Goal: Task Accomplishment & Management: Use online tool/utility

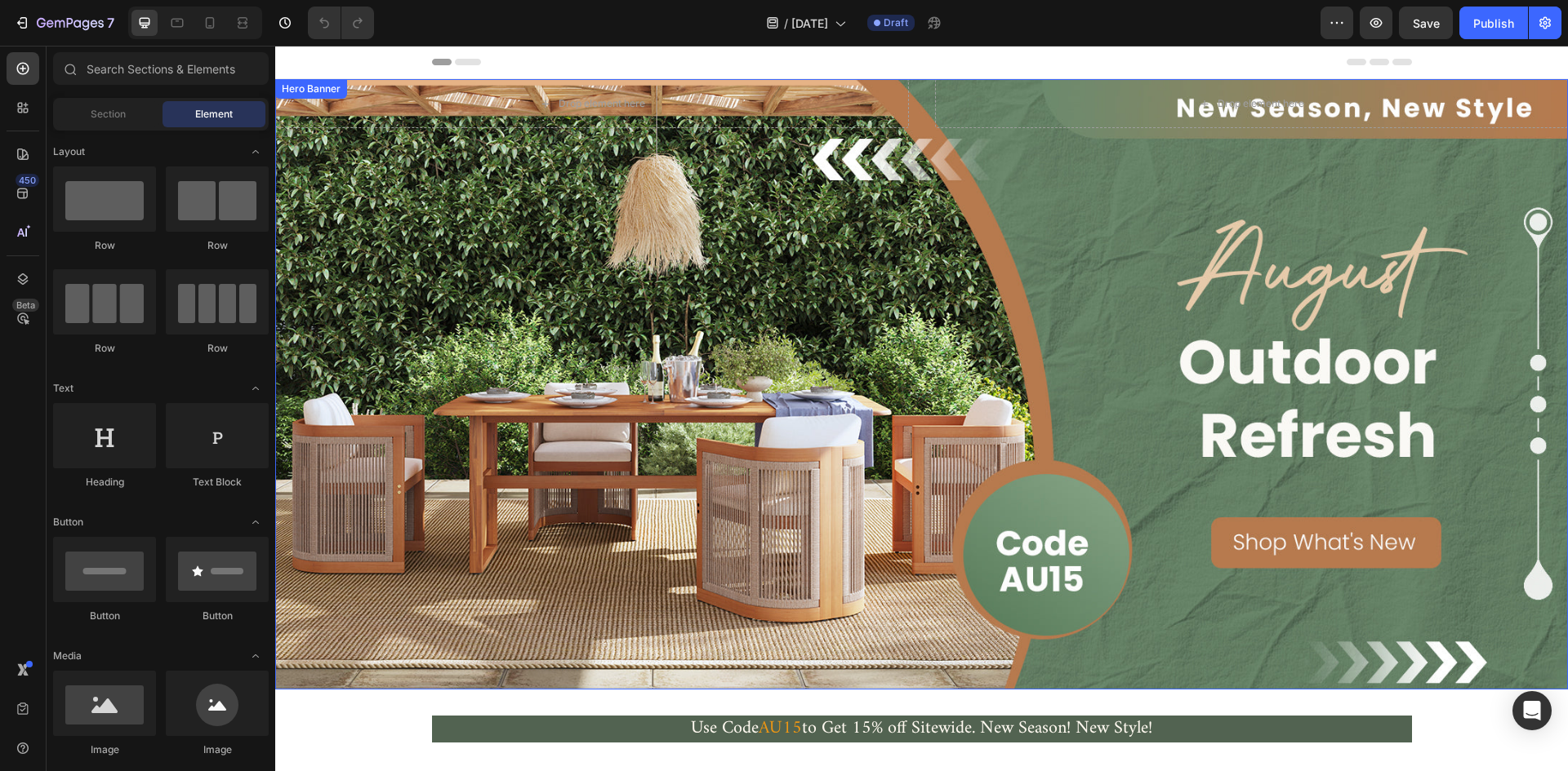
drag, startPoint x: 1162, startPoint y: 357, endPoint x: 689, endPoint y: 338, distance: 473.4
click at [1162, 357] on div "Background Image" at bounding box center [922, 384] width 1292 height 610
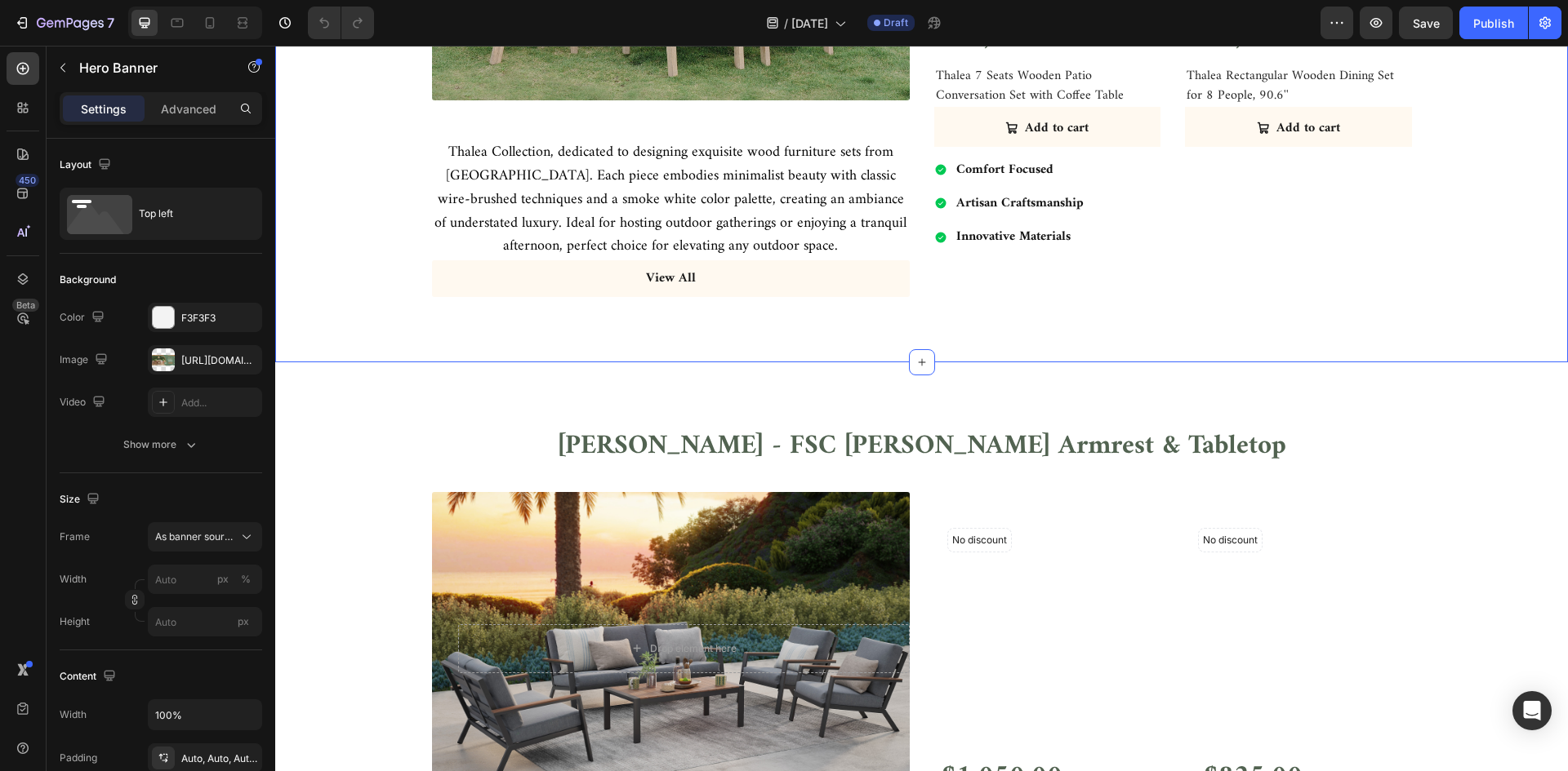
scroll to position [3346, 0]
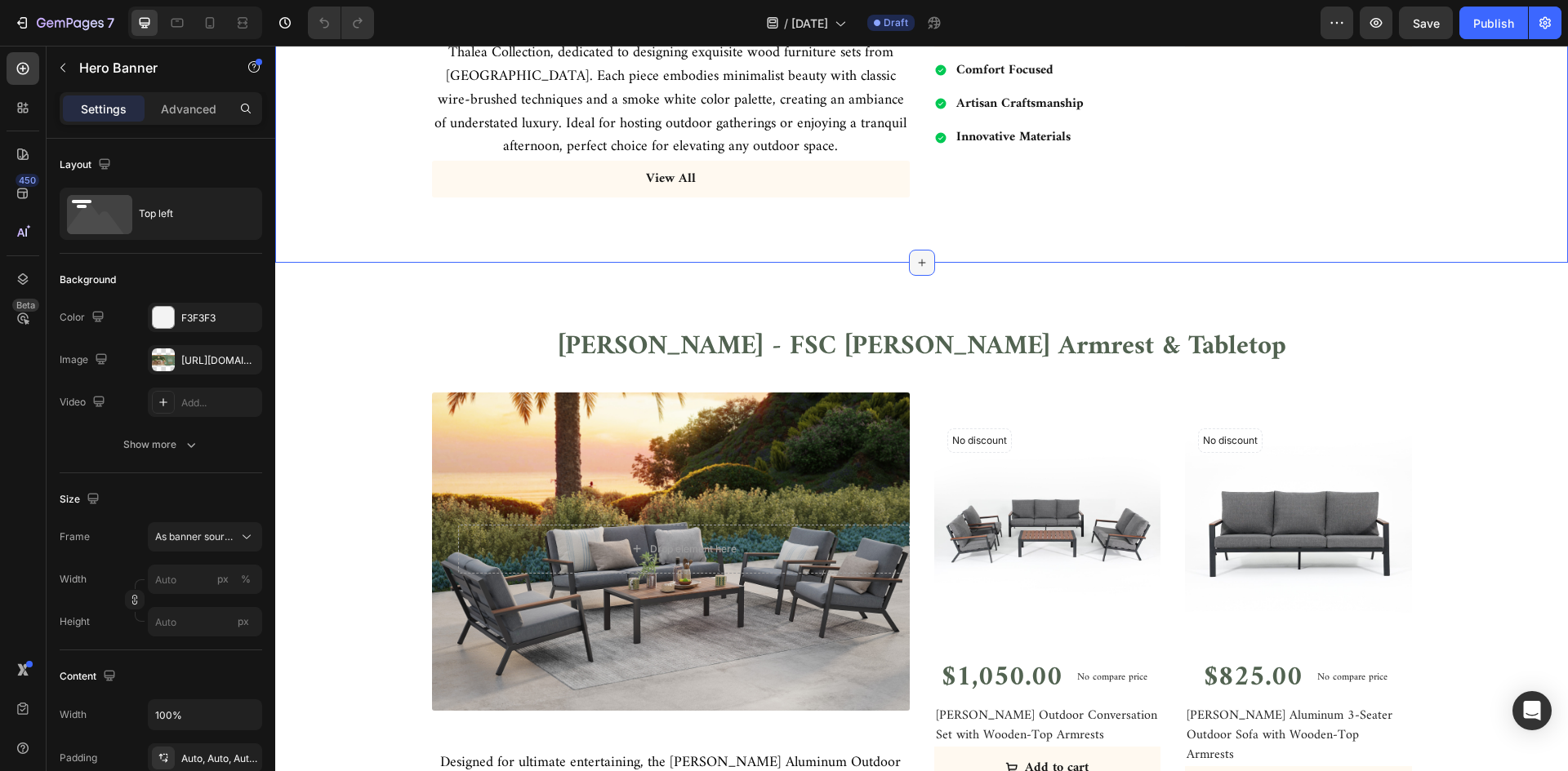
click at [922, 257] on div at bounding box center [922, 263] width 26 height 26
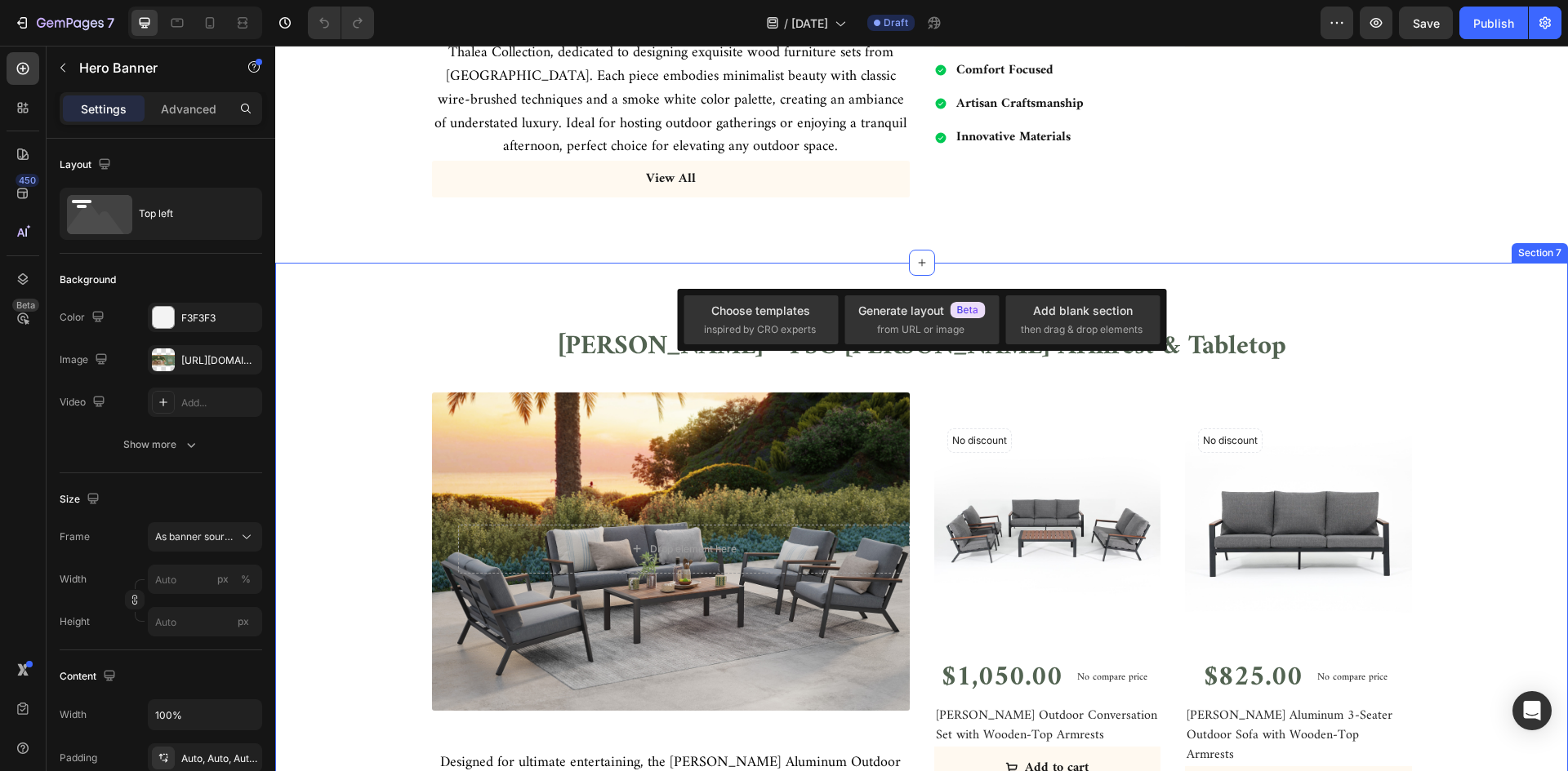
click at [883, 263] on div "[PERSON_NAME] - FSC [PERSON_NAME] Armrest & Tabletop Heading Row Drop element h…" at bounding box center [922, 630] width 1292 height 733
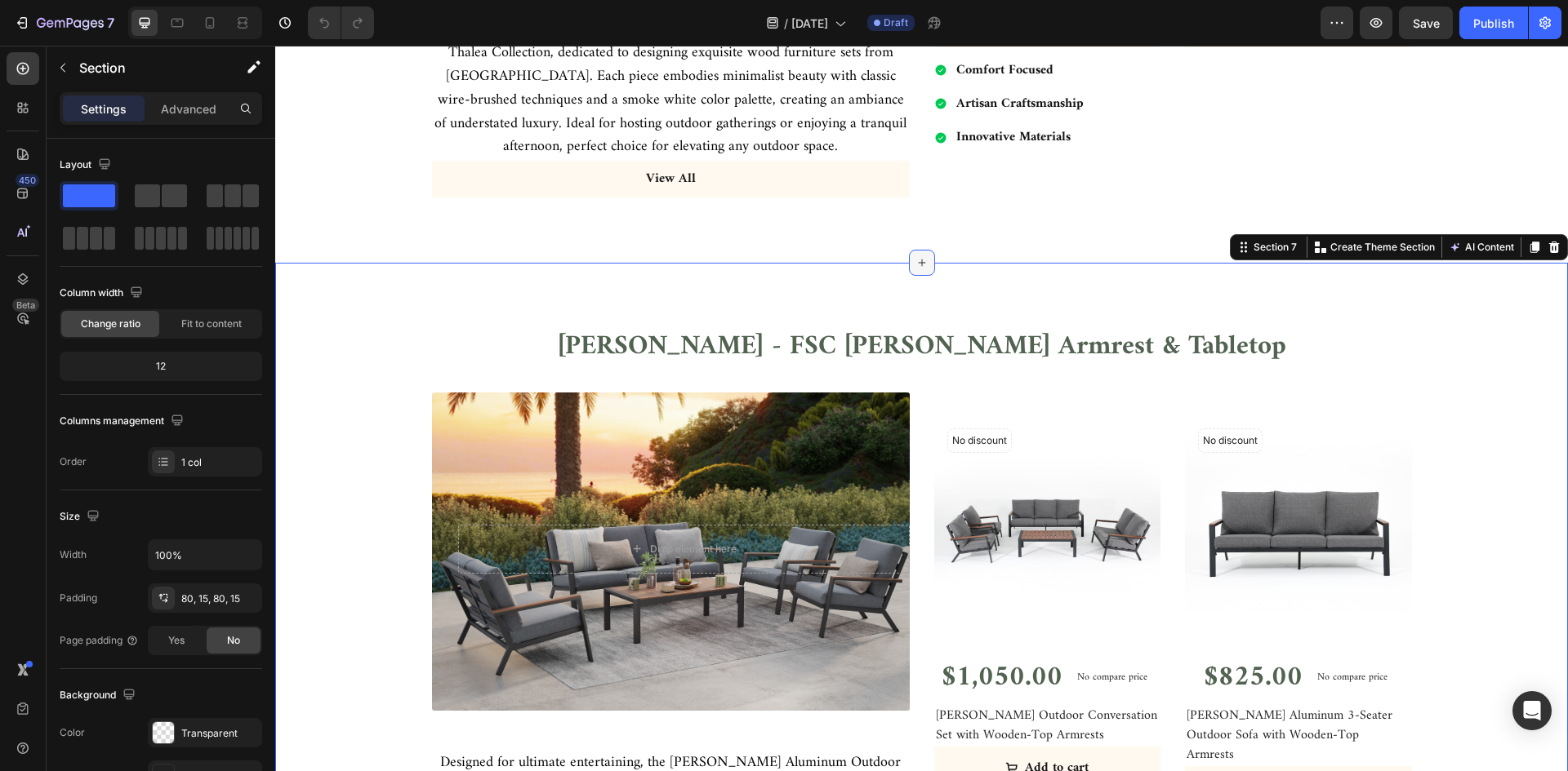
click at [909, 267] on div at bounding box center [922, 263] width 26 height 26
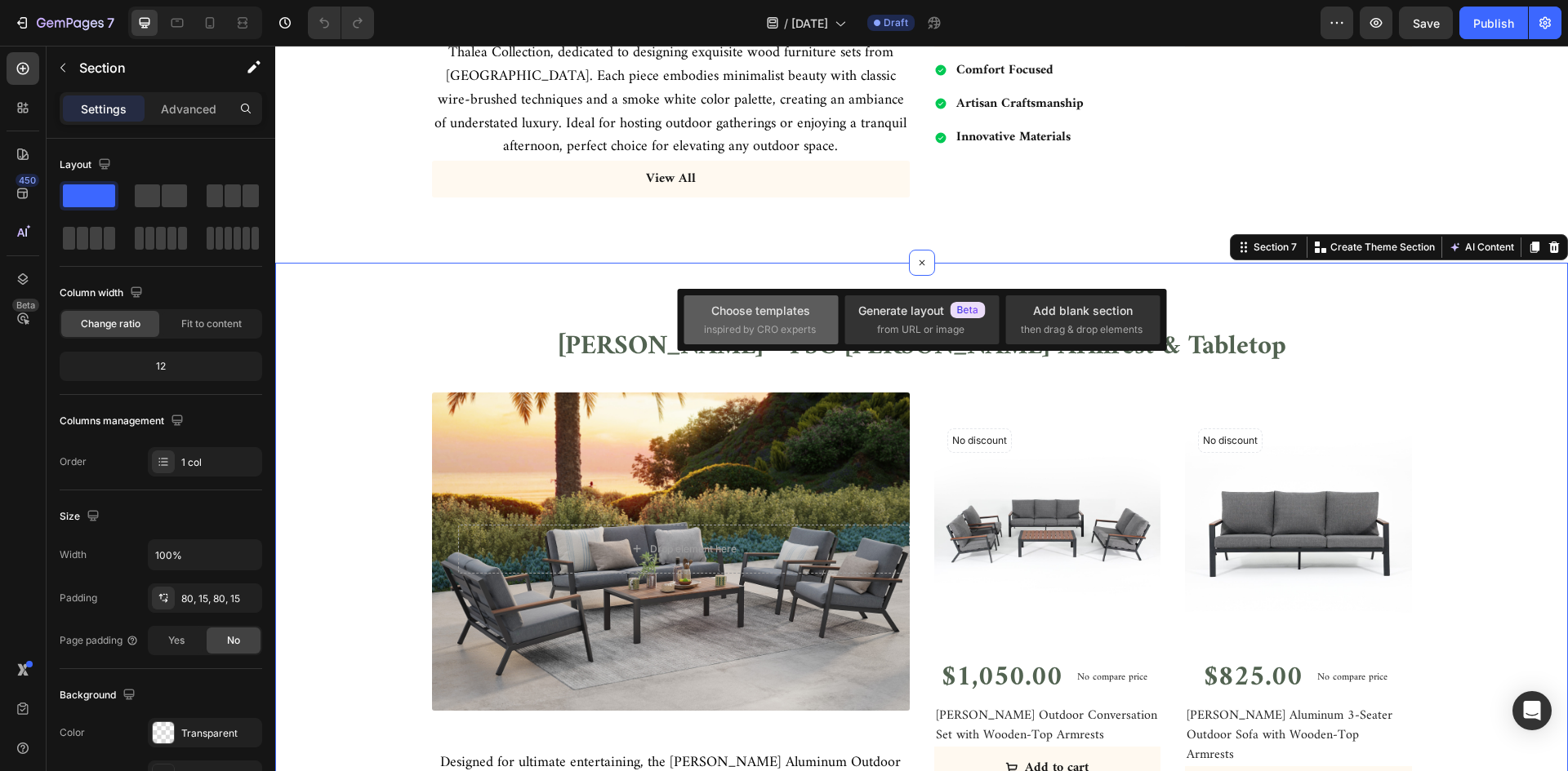
click at [764, 323] on span "inspired by CRO experts" at bounding box center [759, 330] width 112 height 15
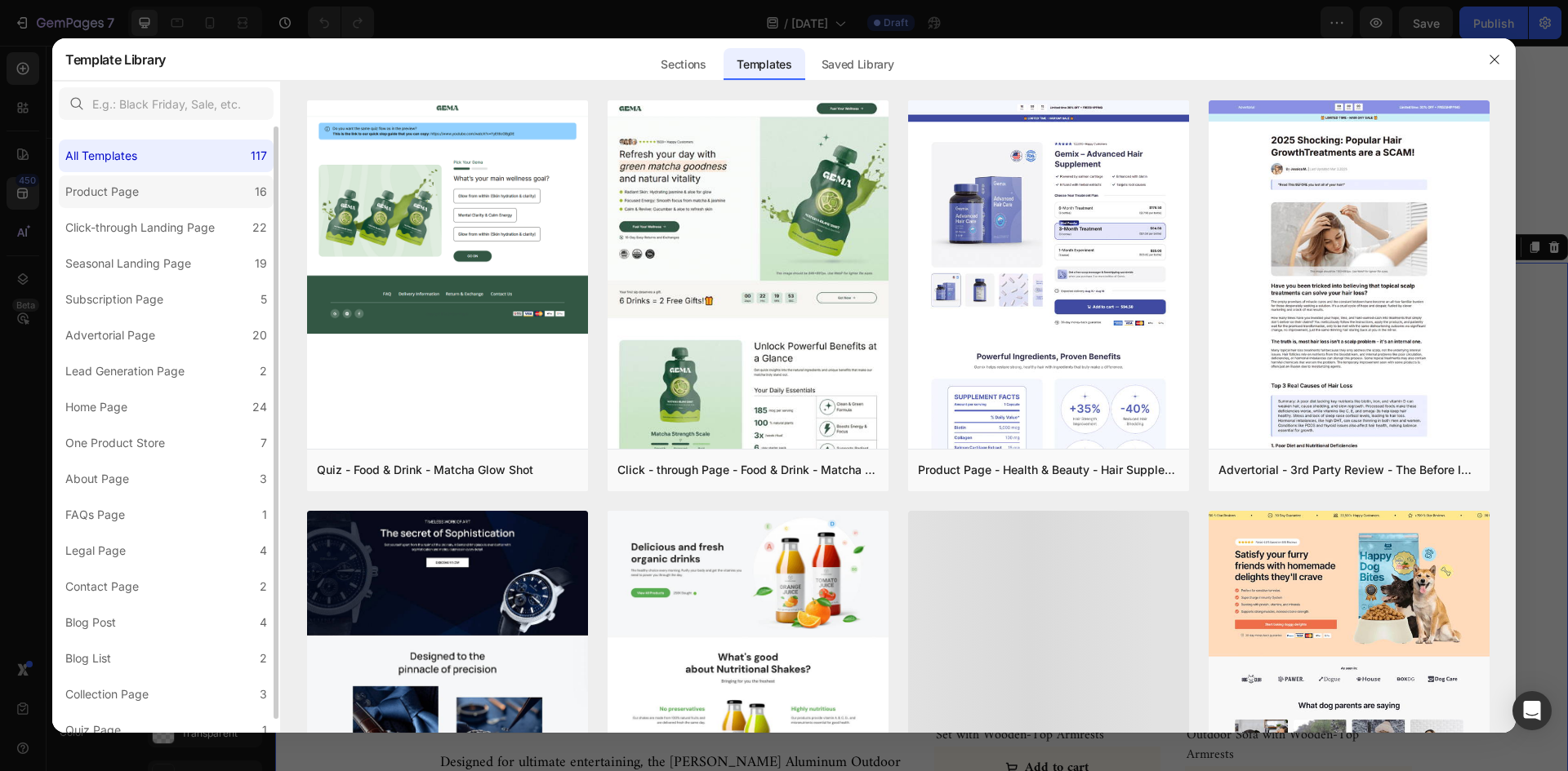
click at [176, 198] on label "Product Page 16" at bounding box center [166, 192] width 214 height 33
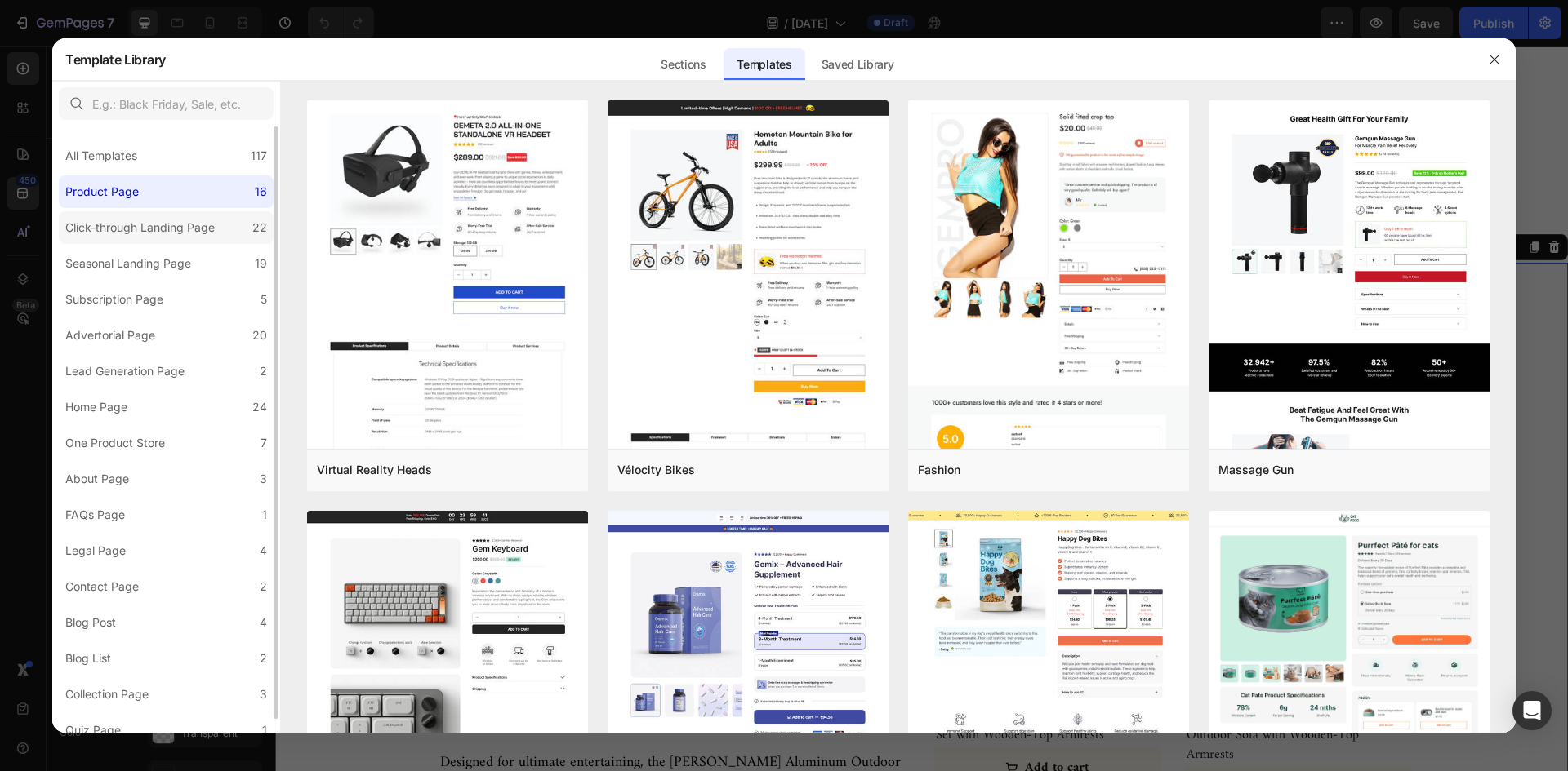
click at [178, 228] on div "Click-through Landing Page" at bounding box center [139, 228] width 150 height 20
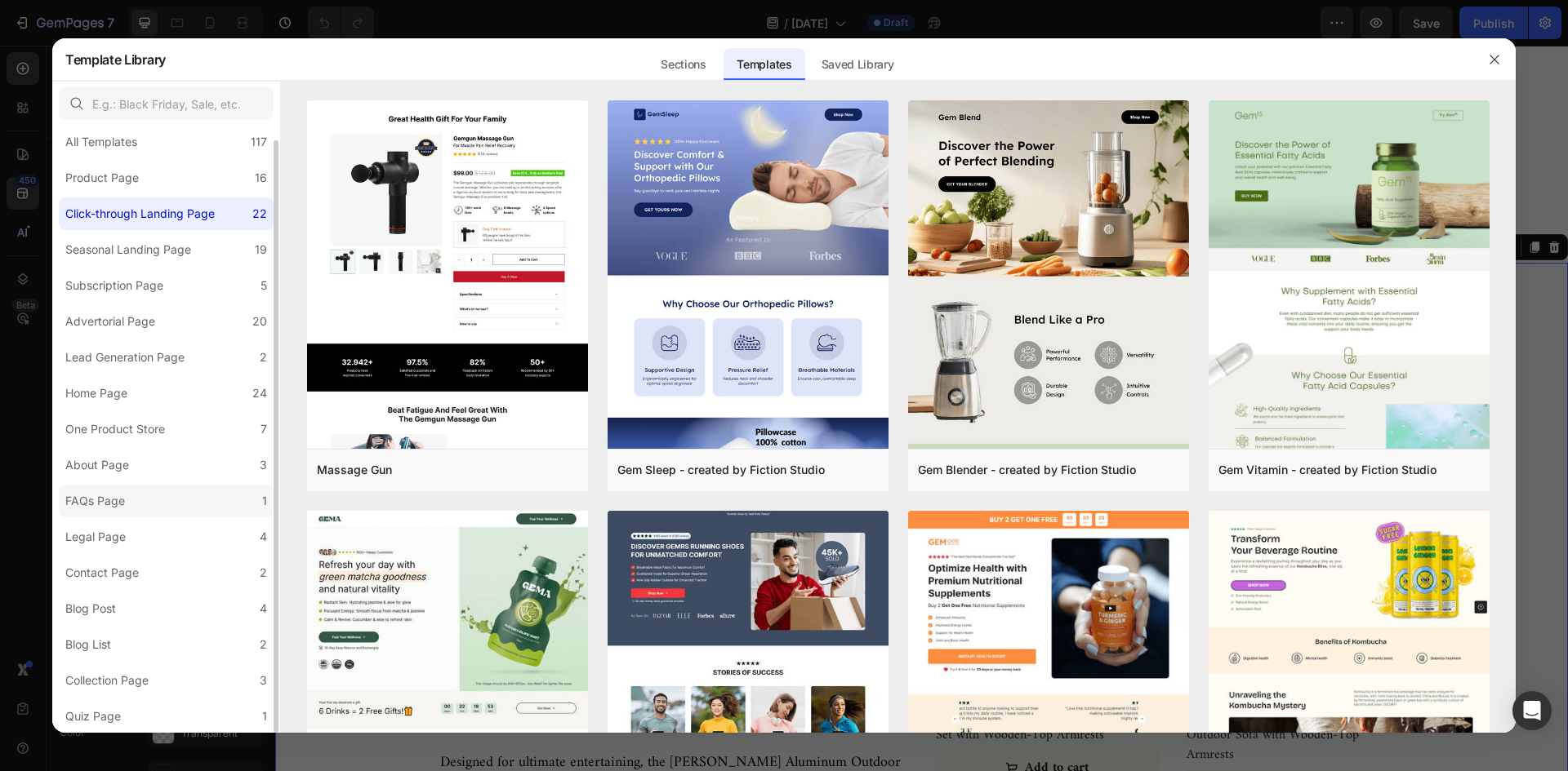
scroll to position [0, 0]
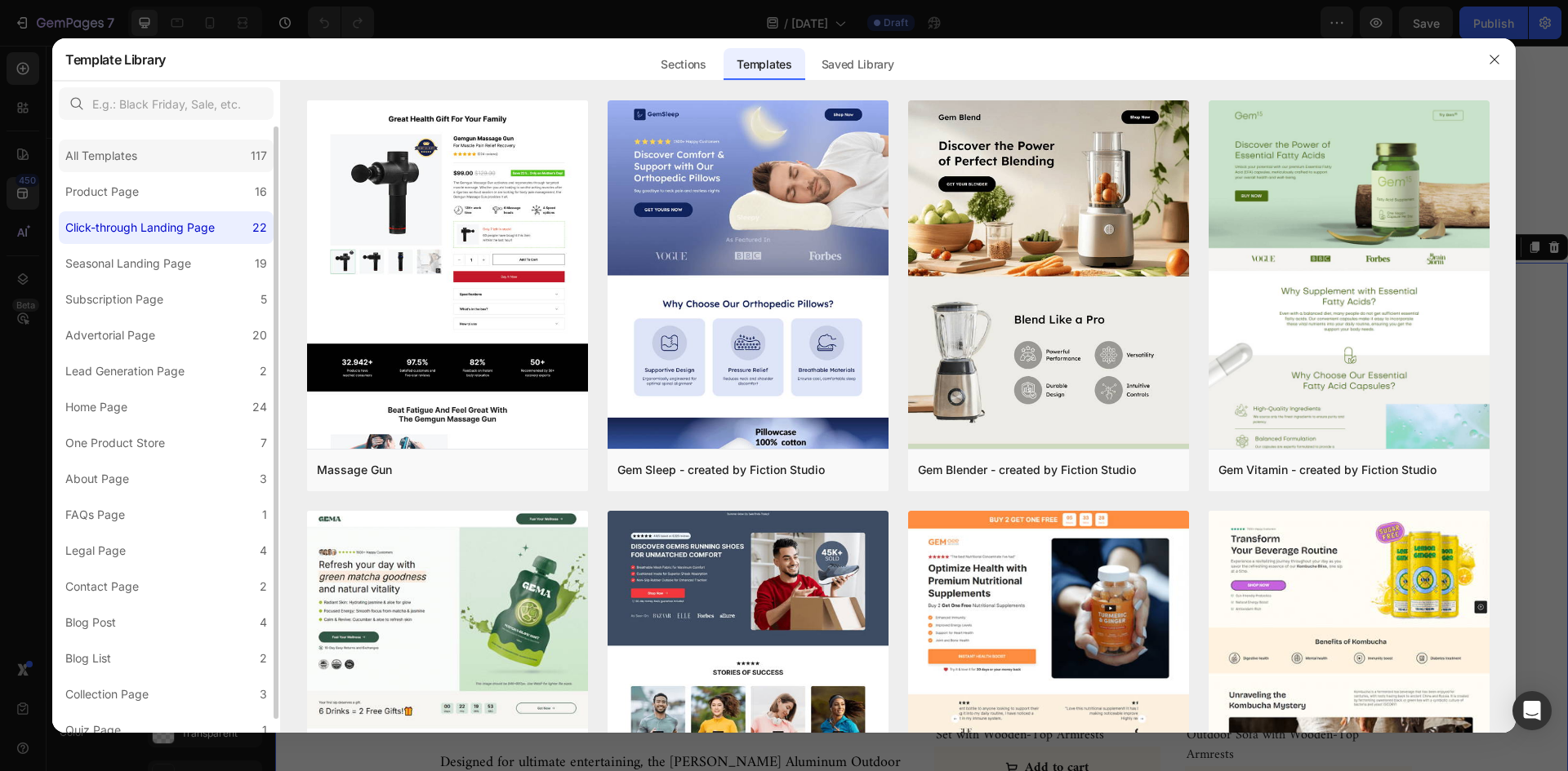
click at [138, 160] on div "All Templates" at bounding box center [103, 155] width 78 height 20
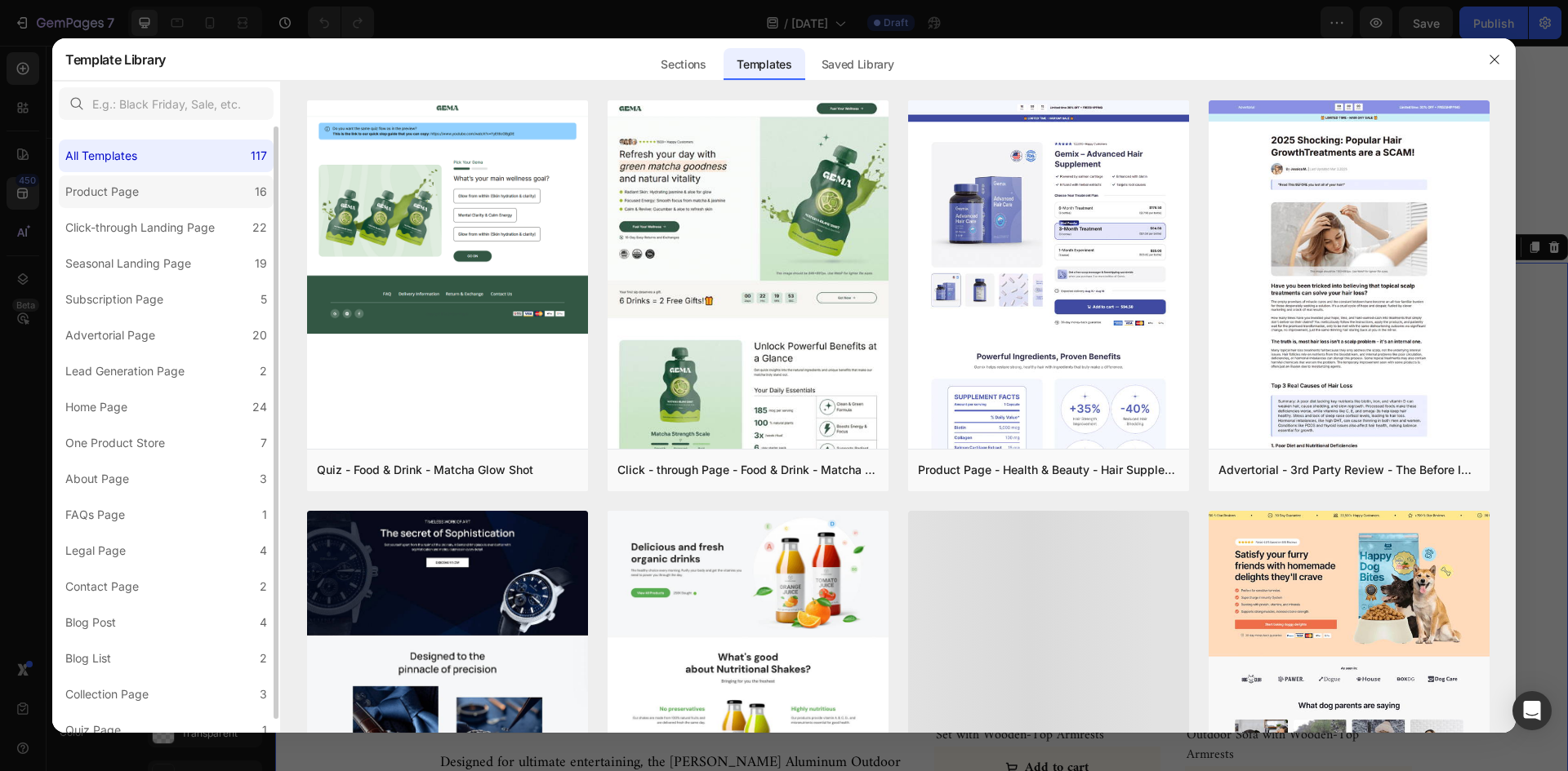
click at [150, 191] on label "Product Page 16" at bounding box center [166, 192] width 214 height 33
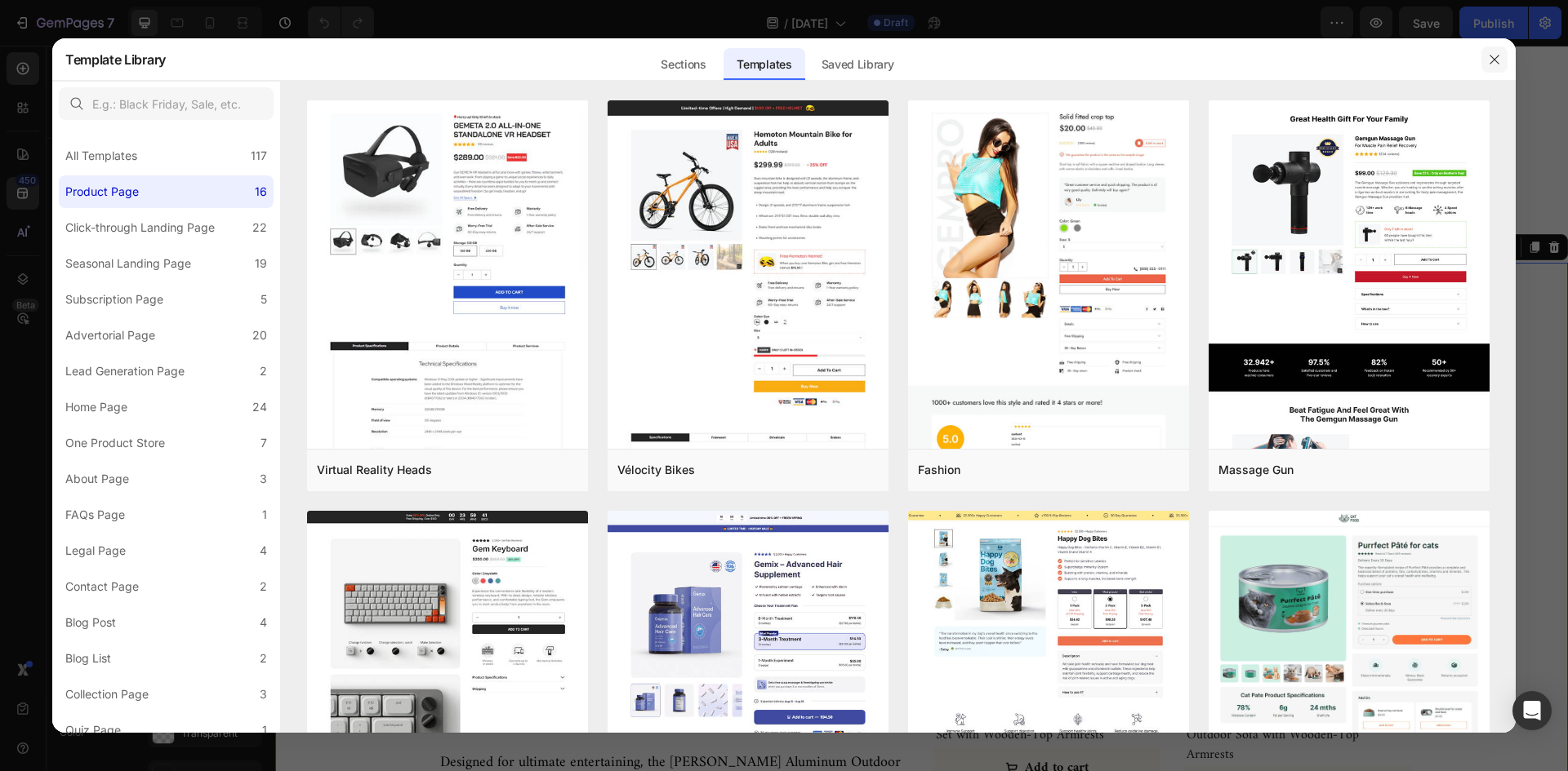
click at [1491, 52] on button "button" at bounding box center [1495, 59] width 26 height 26
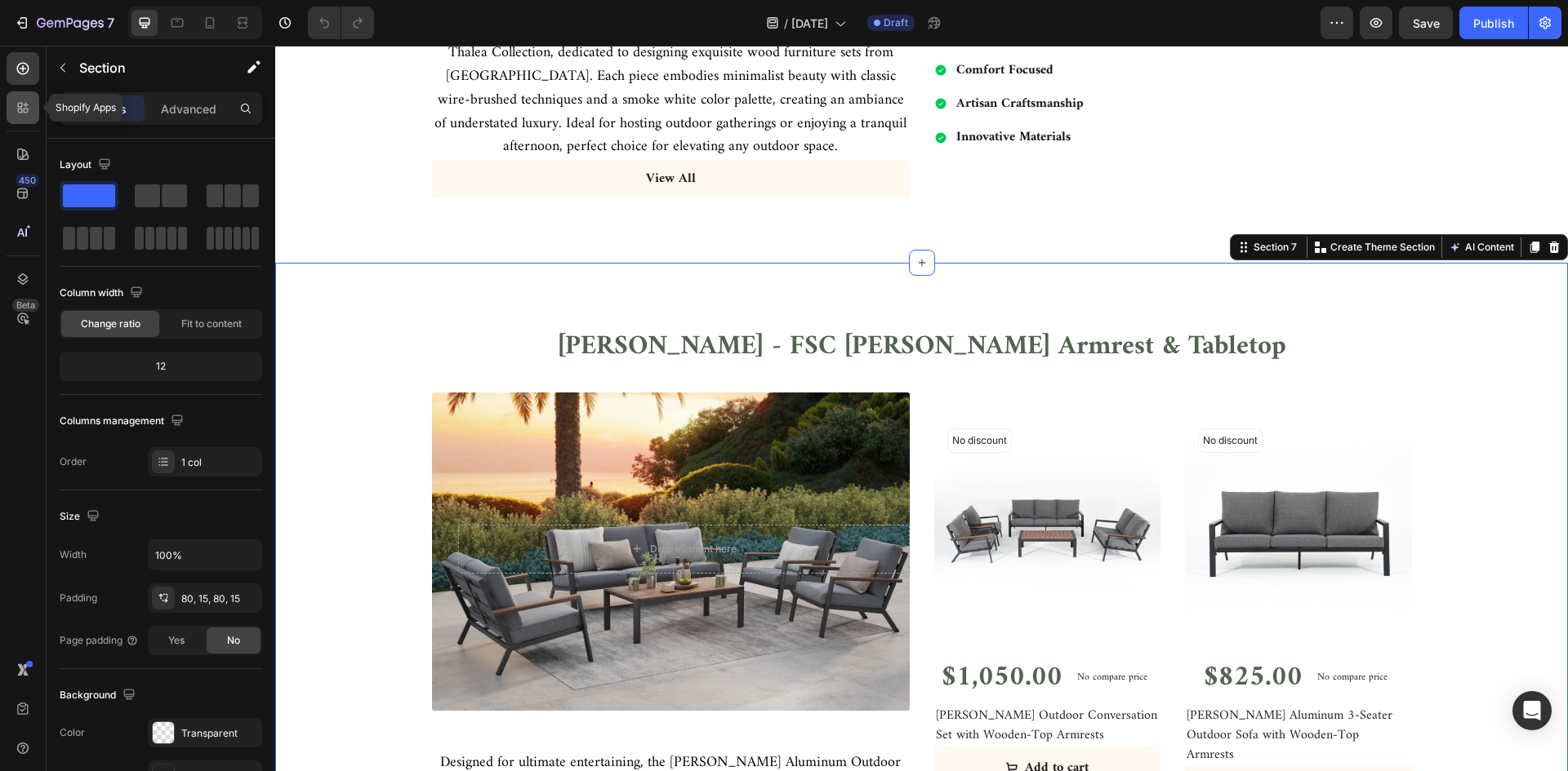
click at [16, 115] on icon at bounding box center [23, 107] width 16 height 16
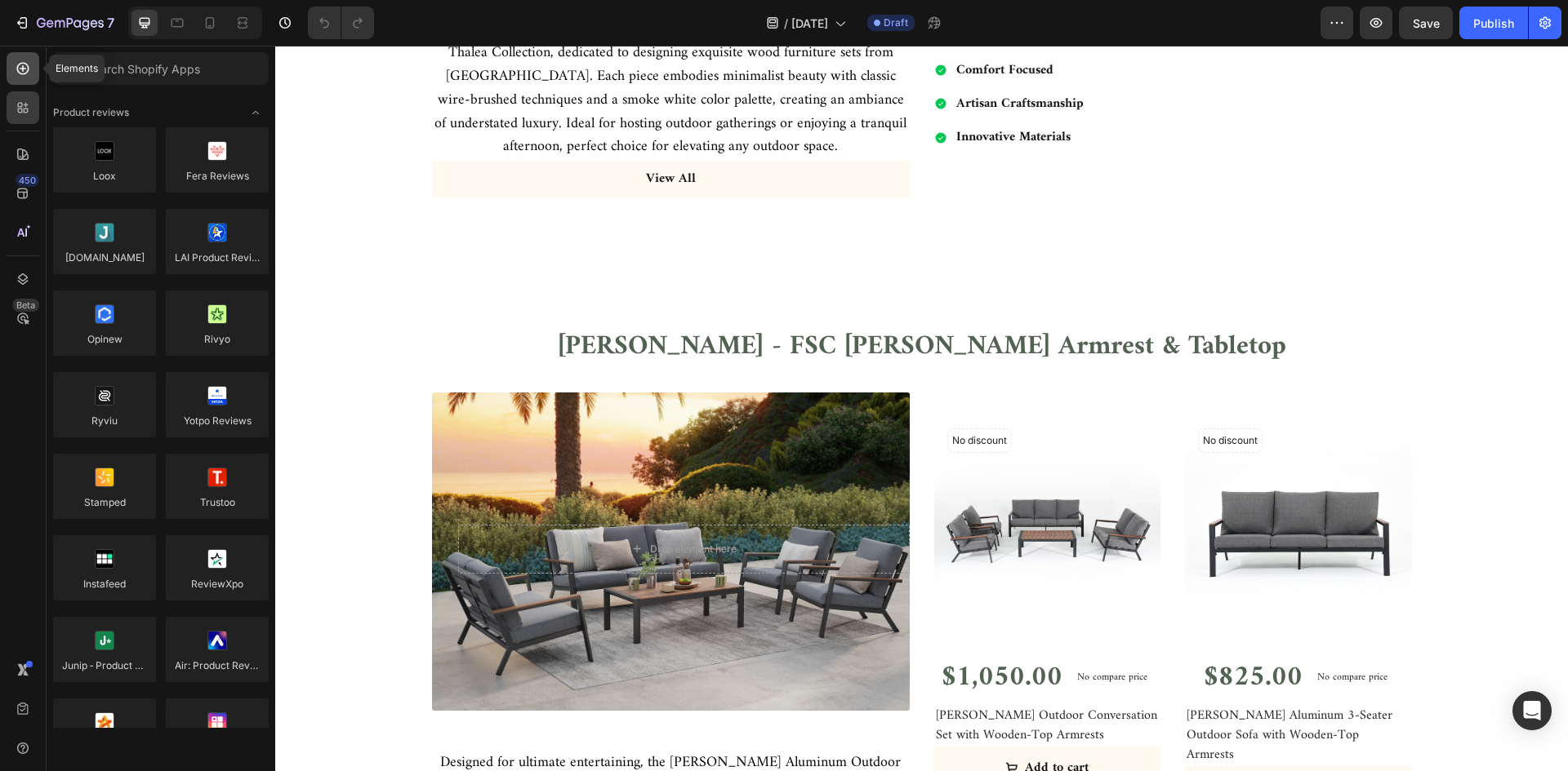
click at [15, 77] on div at bounding box center [23, 69] width 33 height 33
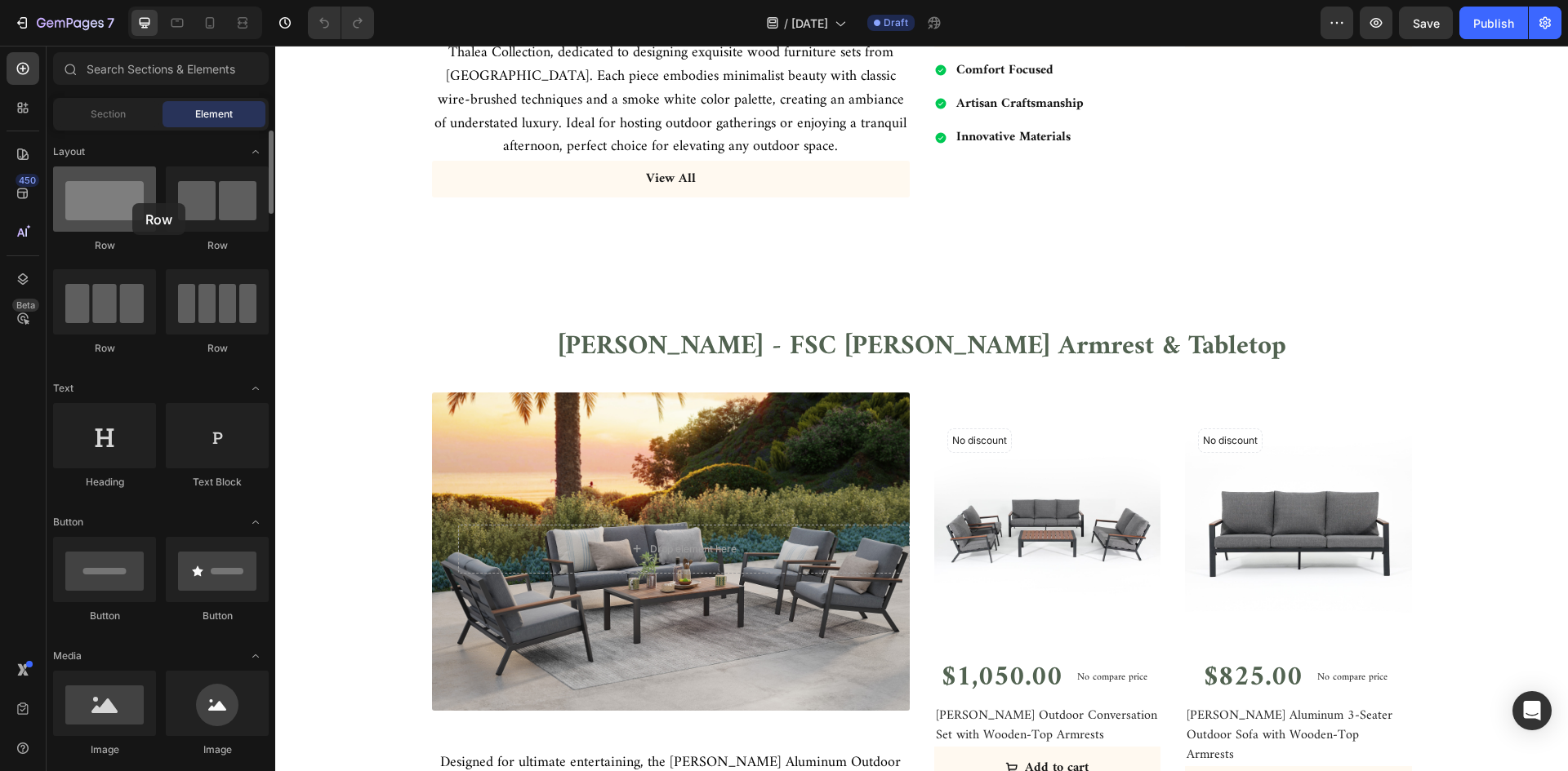
click at [133, 203] on div at bounding box center [103, 198] width 103 height 65
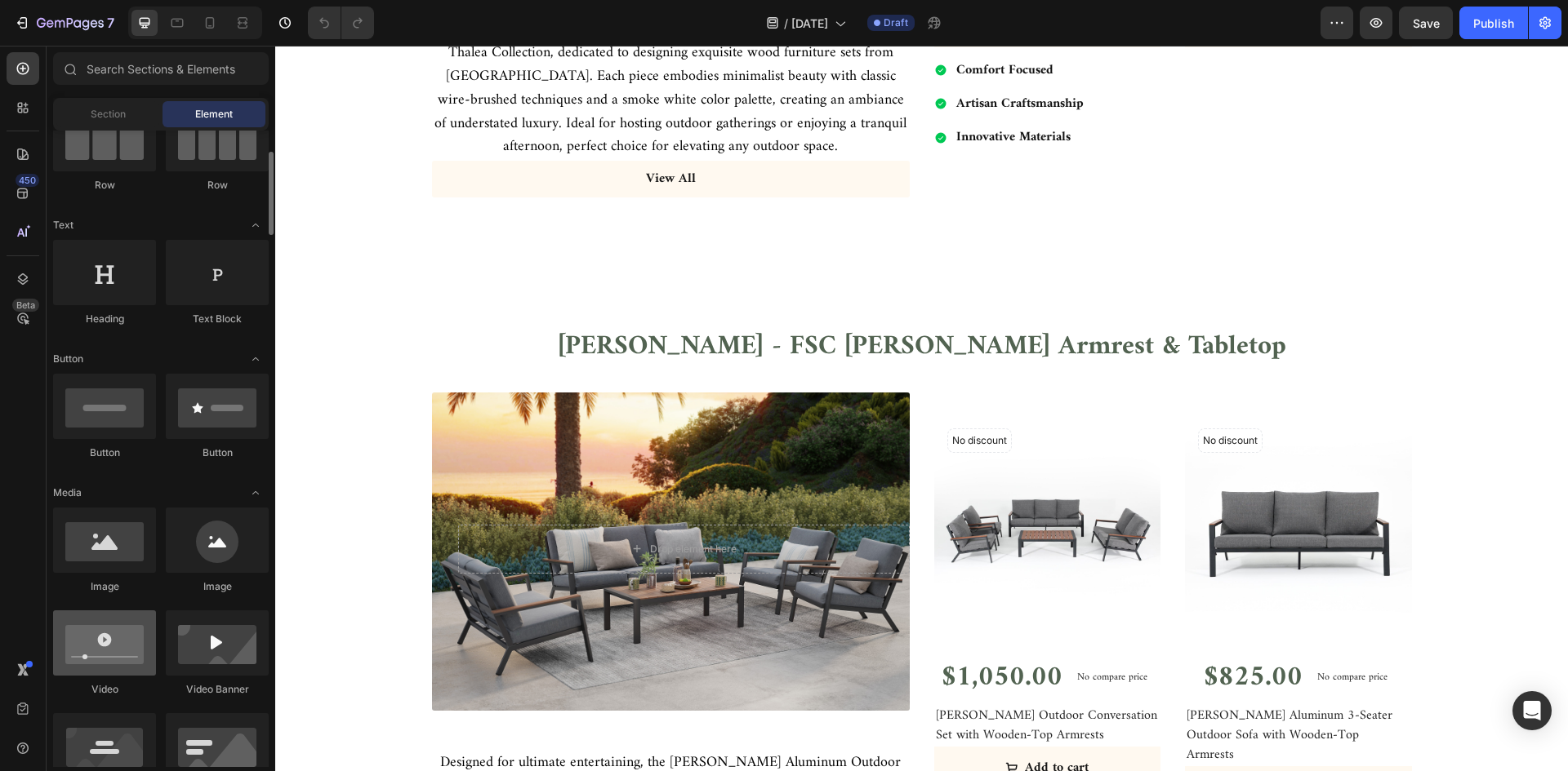
scroll to position [244, 0]
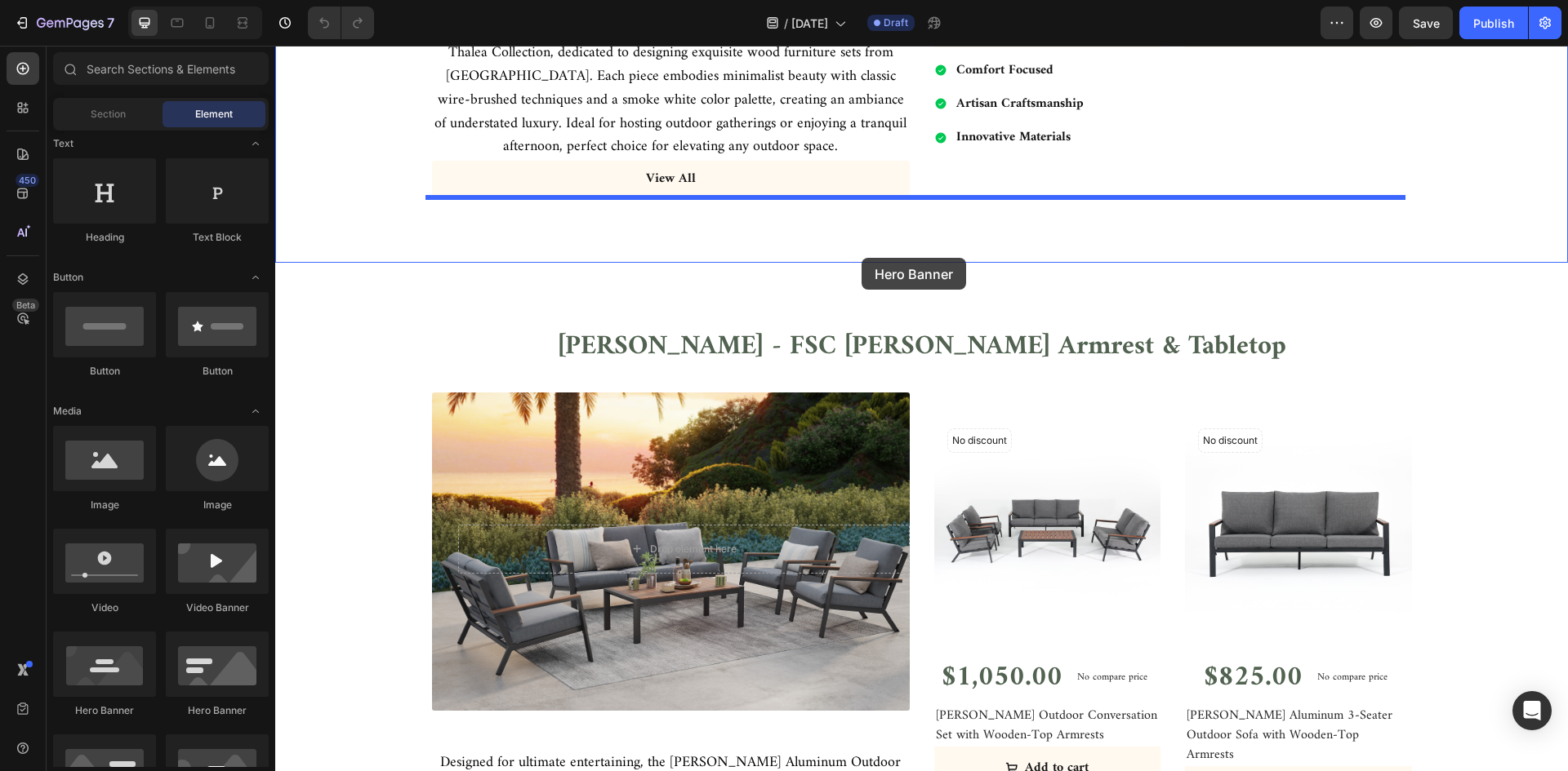
drag, startPoint x: 400, startPoint y: 733, endPoint x: 862, endPoint y: 258, distance: 662.6
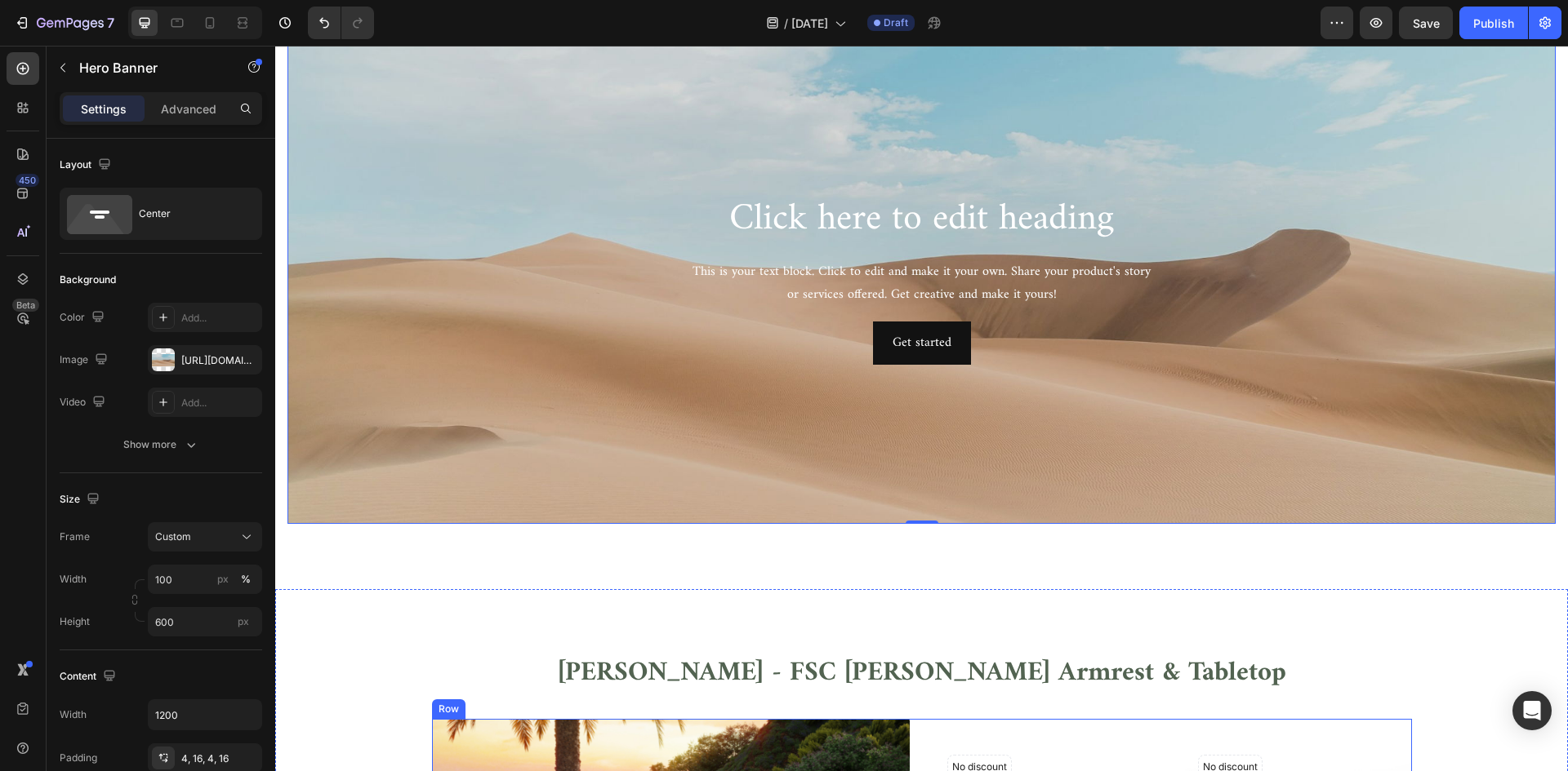
scroll to position [3102, 0]
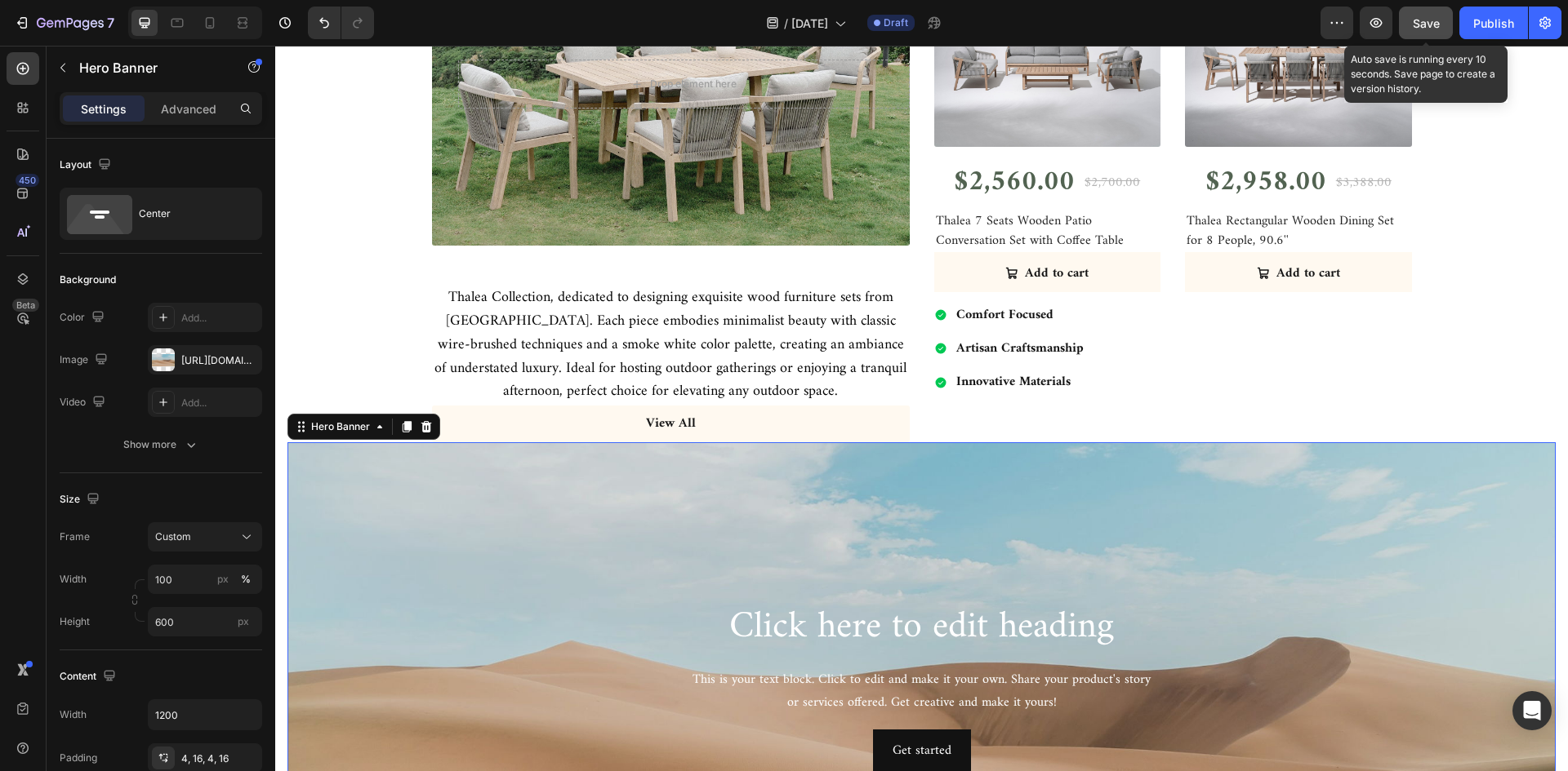
click at [1421, 36] on button "Save" at bounding box center [1425, 23] width 54 height 33
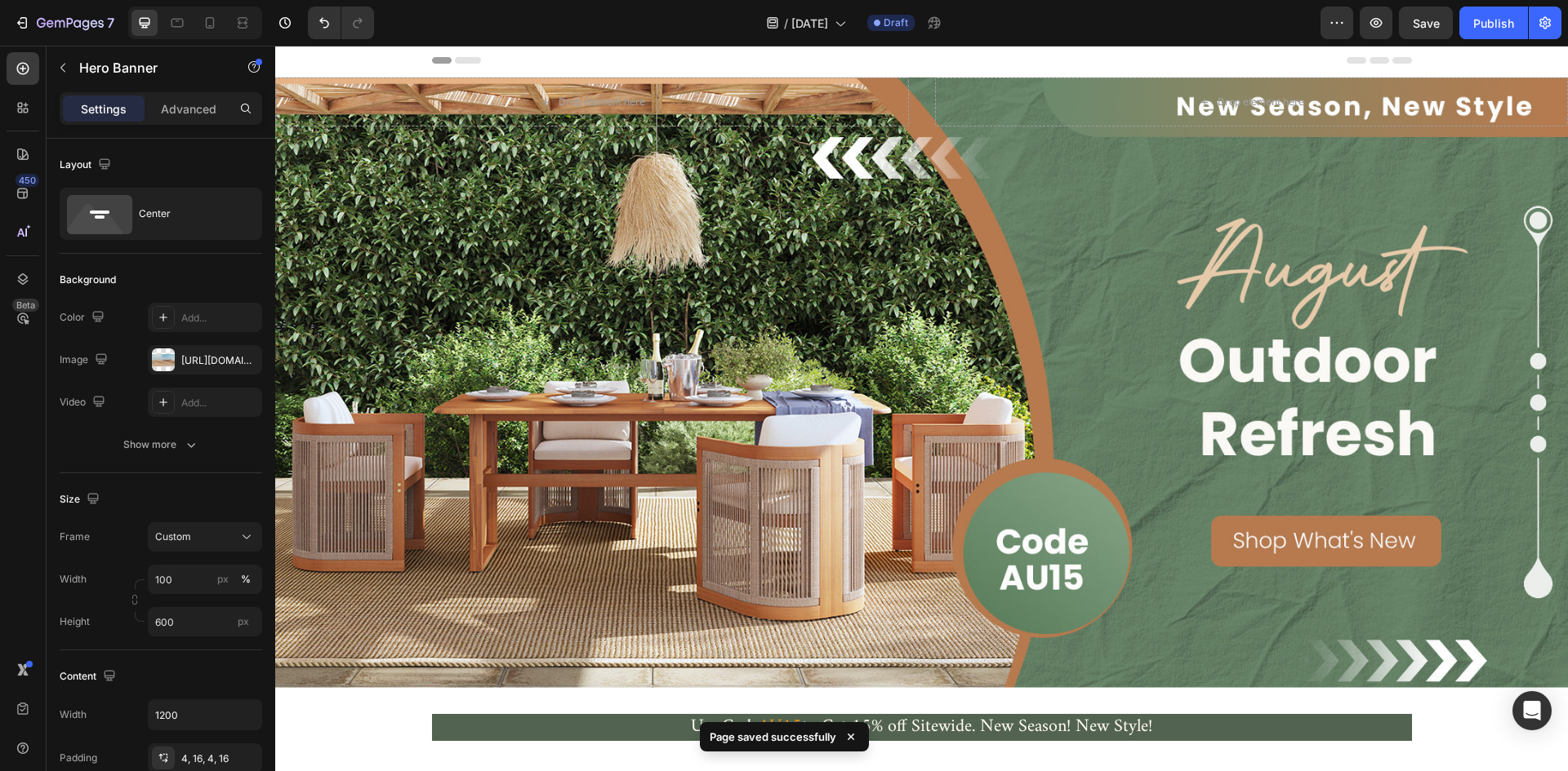
scroll to position [0, 0]
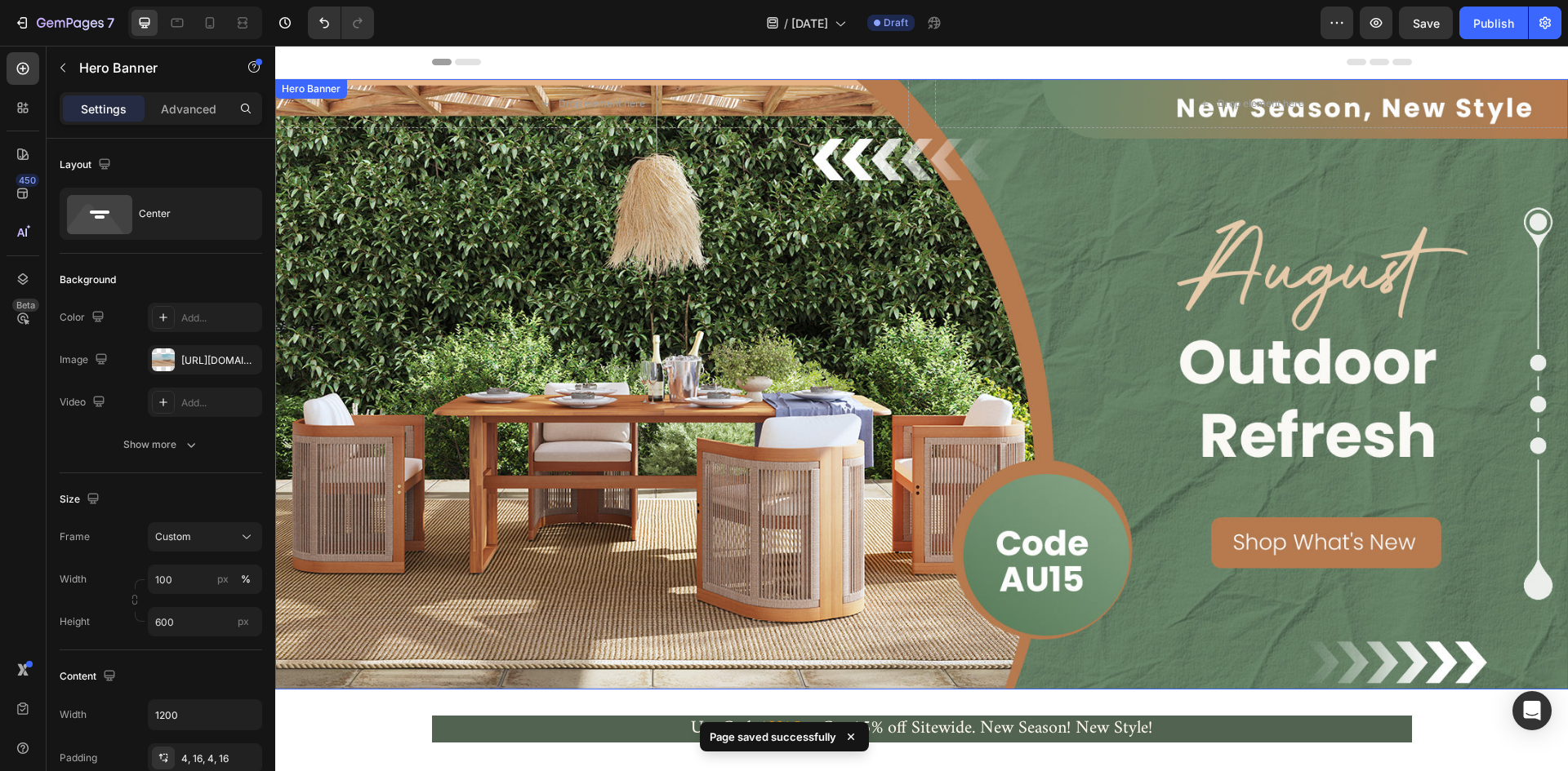
click at [1175, 272] on div "Background Image" at bounding box center [922, 384] width 1292 height 610
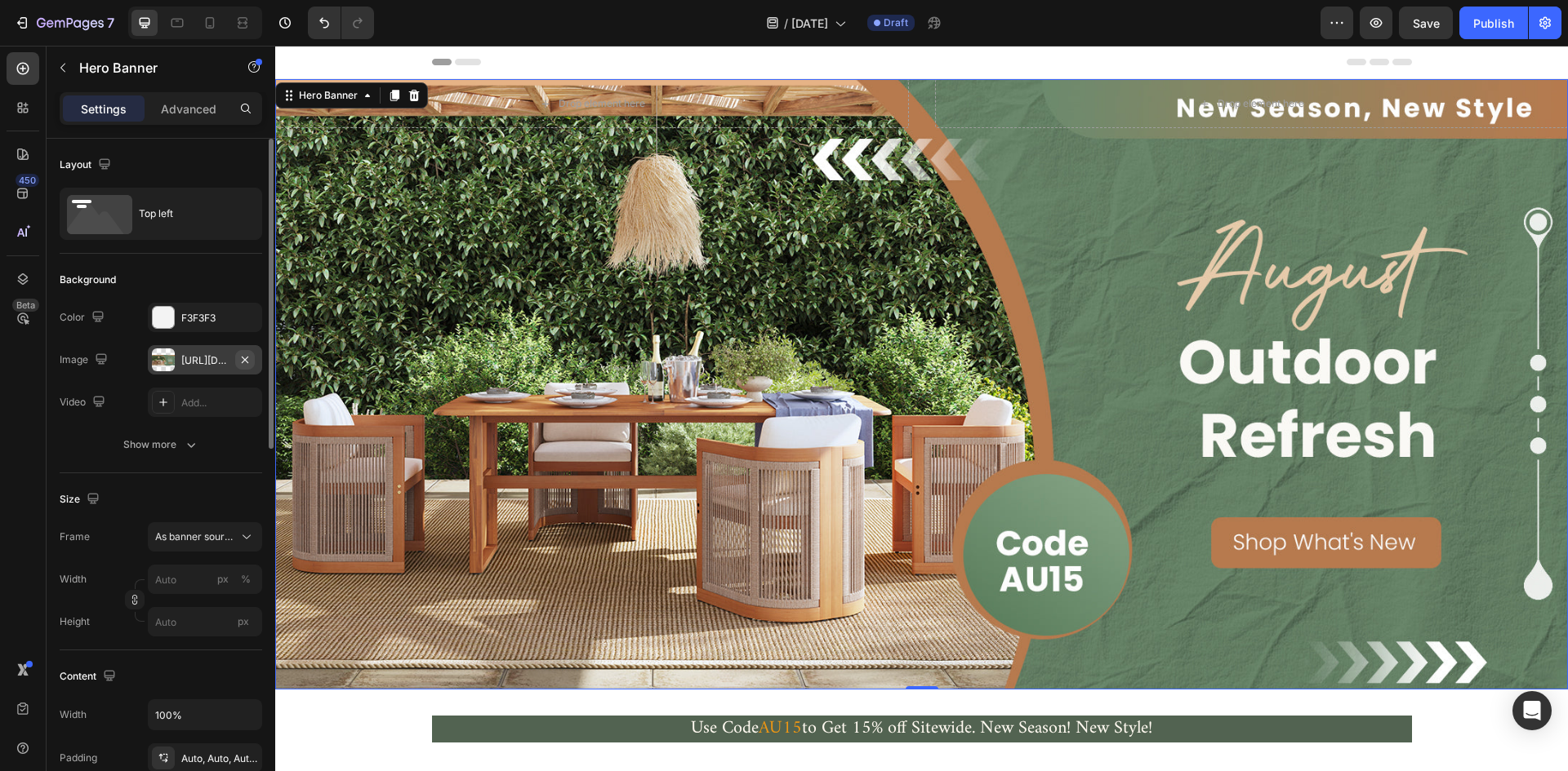
click at [250, 356] on icon "button" at bounding box center [245, 360] width 13 height 13
type input "100"
type input "Auto"
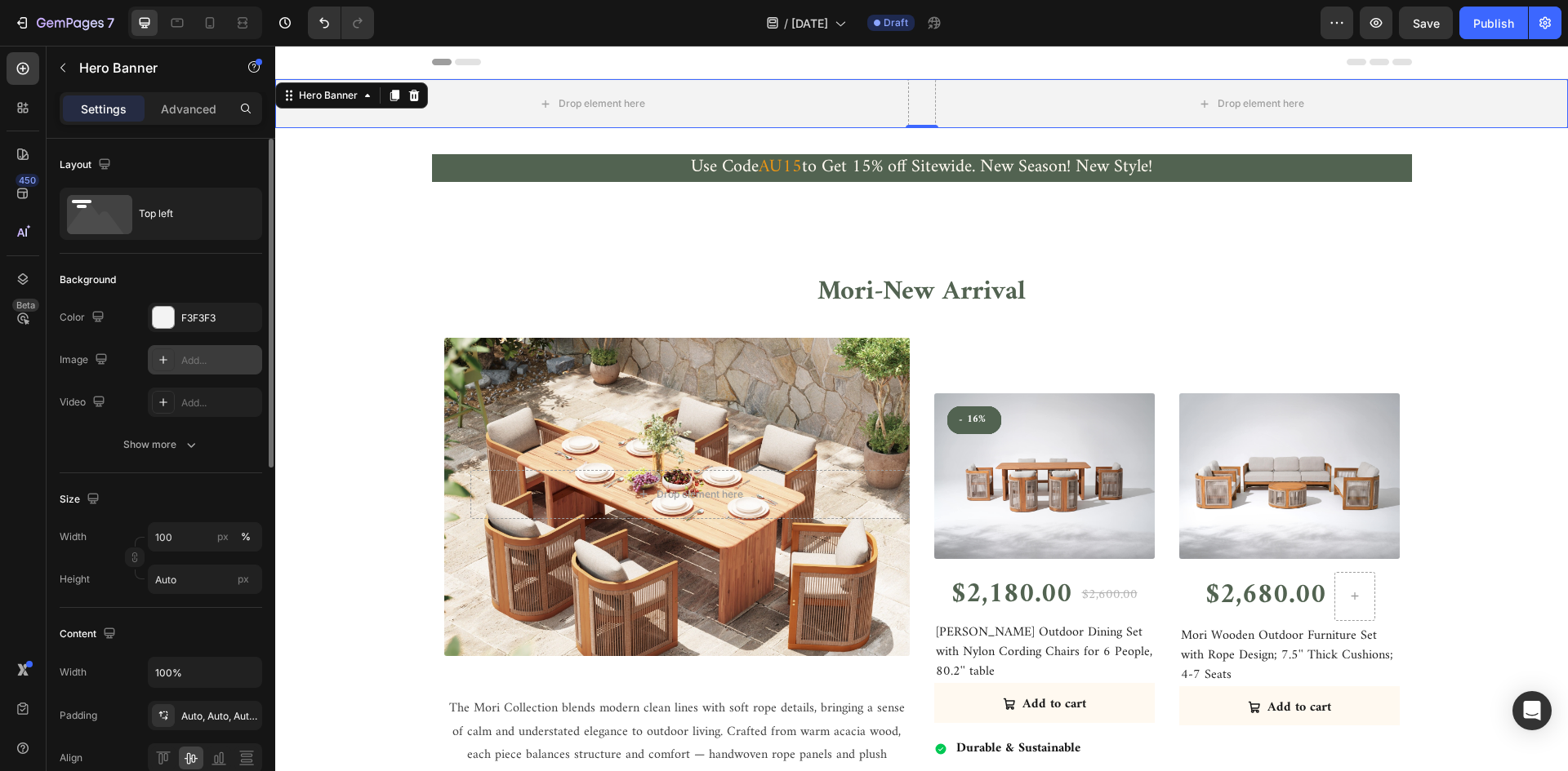
click at [196, 359] on div "Add..." at bounding box center [220, 361] width 77 height 15
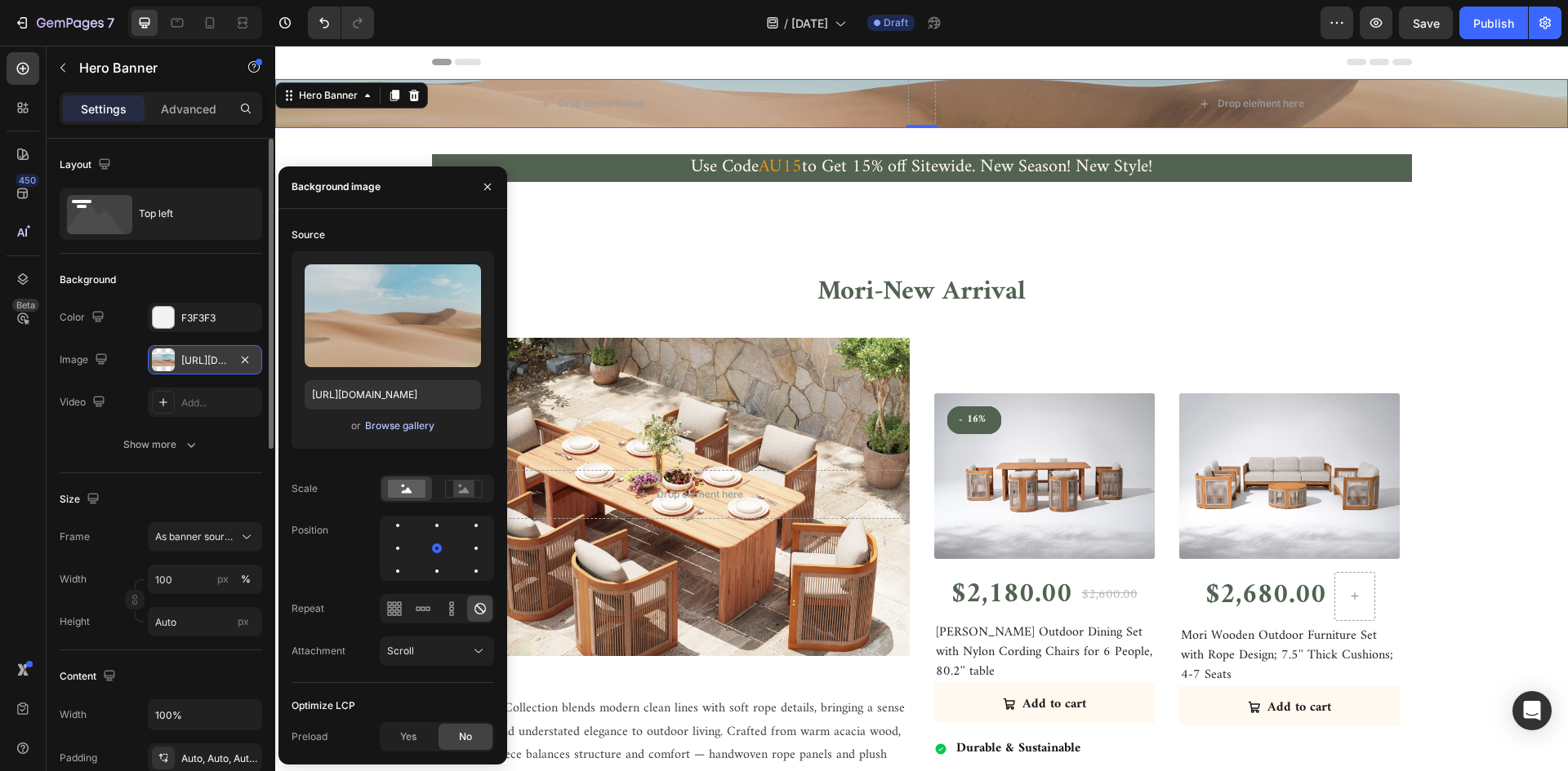
click at [381, 426] on div "Browse gallery" at bounding box center [400, 426] width 70 height 15
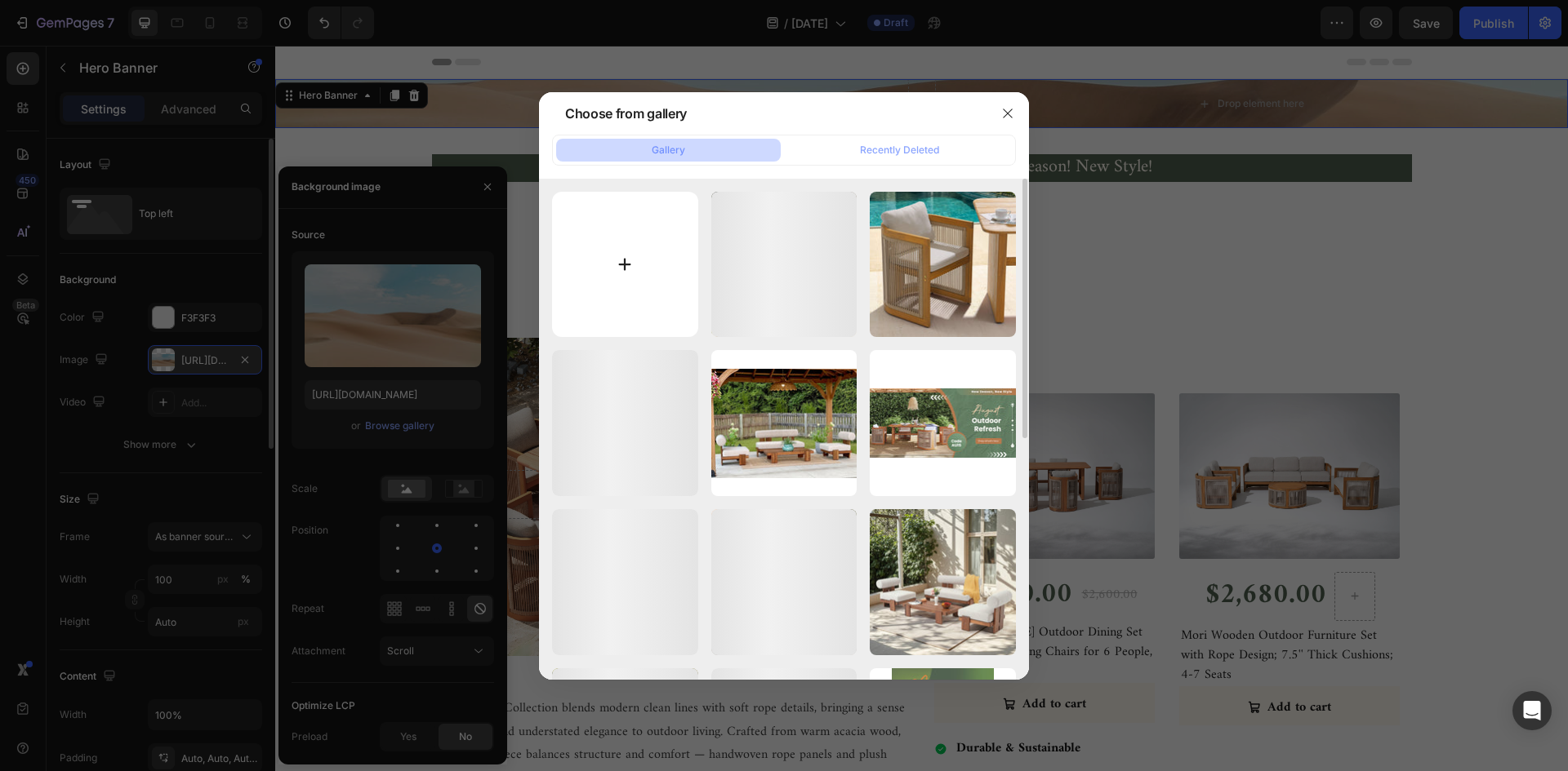
click at [647, 244] on input "file" at bounding box center [625, 264] width 146 height 146
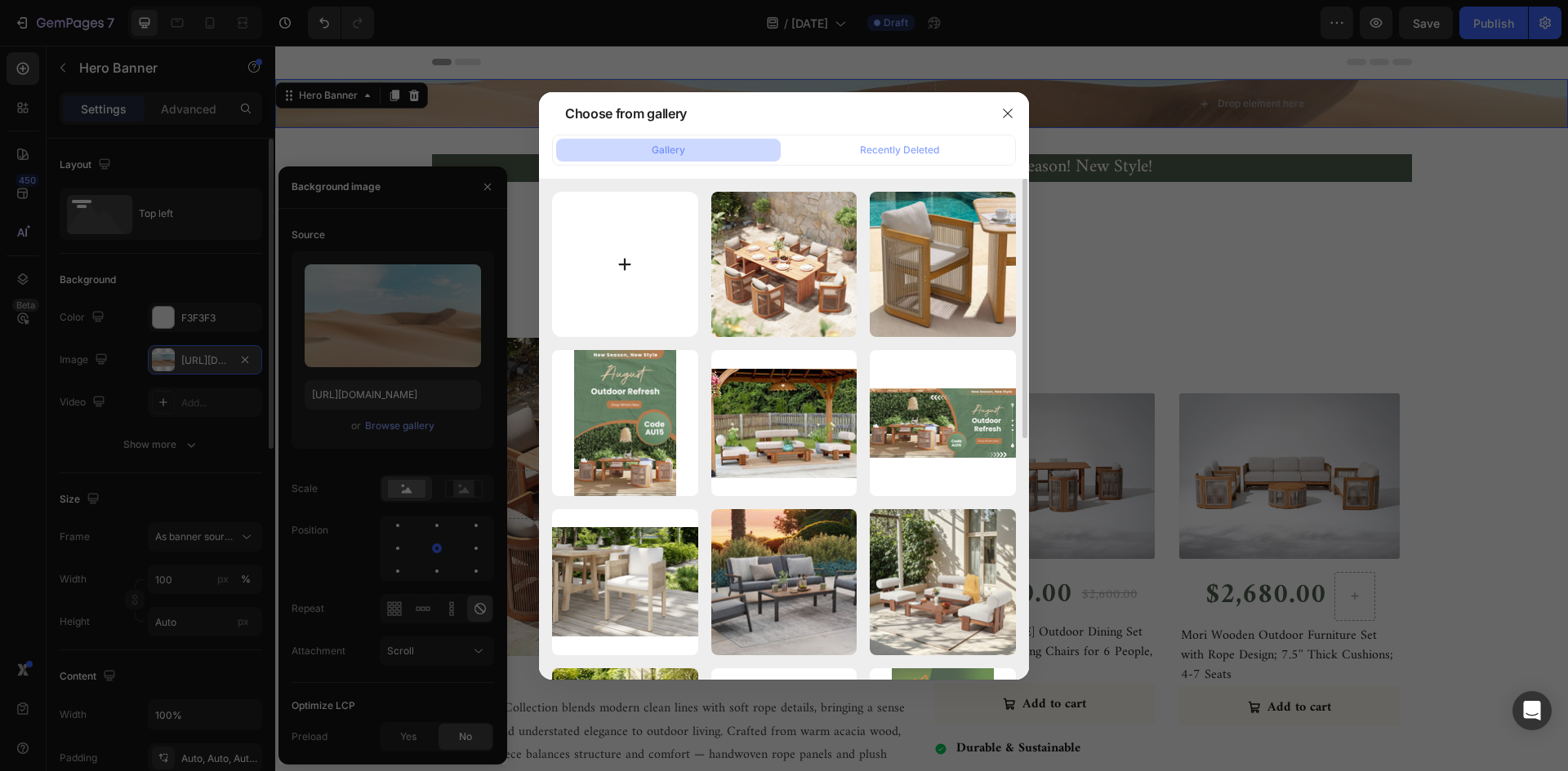
type input "C:\fakepath\0826-8月特卖1540.jpg"
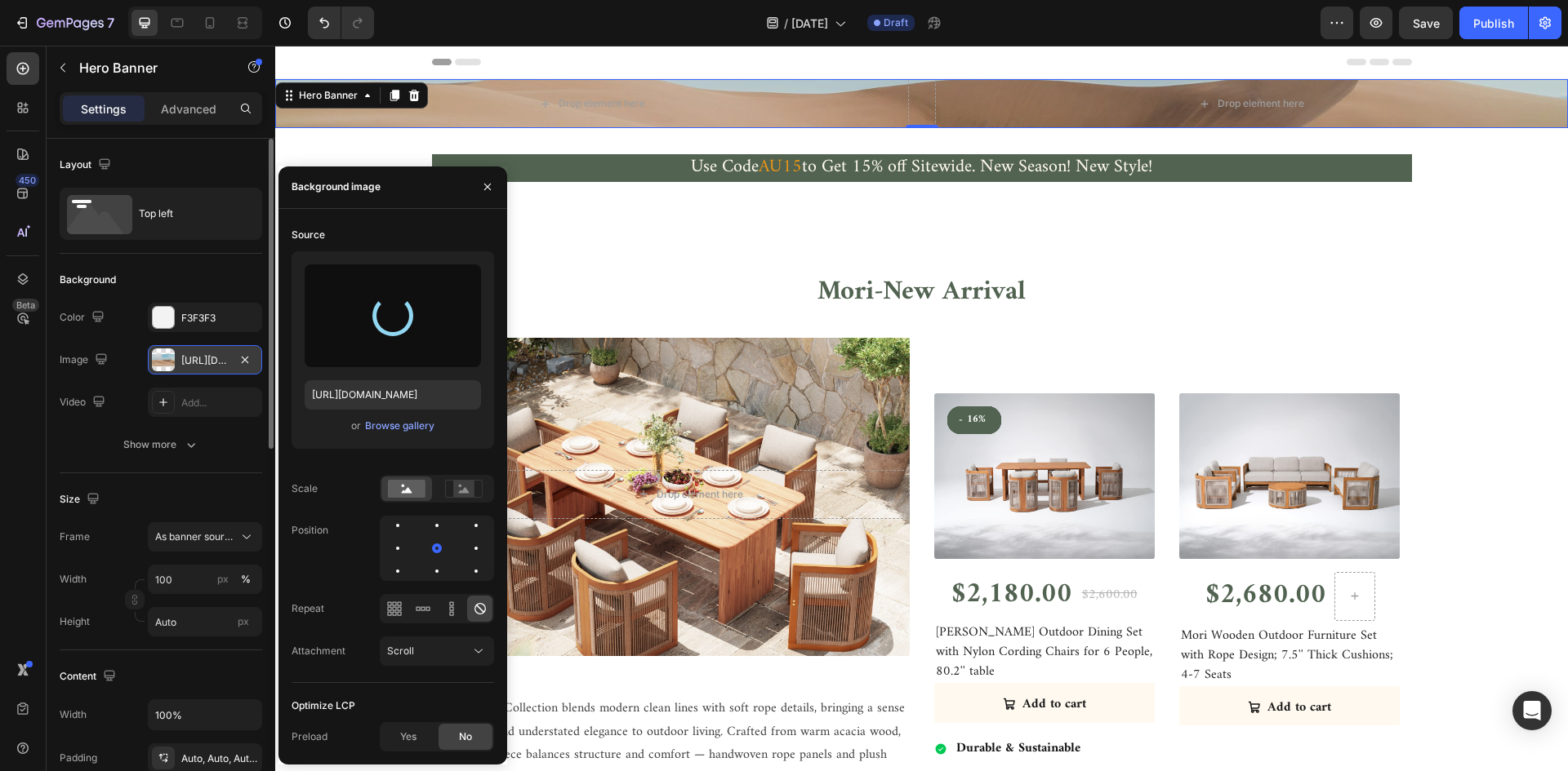
type input "[URL][DOMAIN_NAME]"
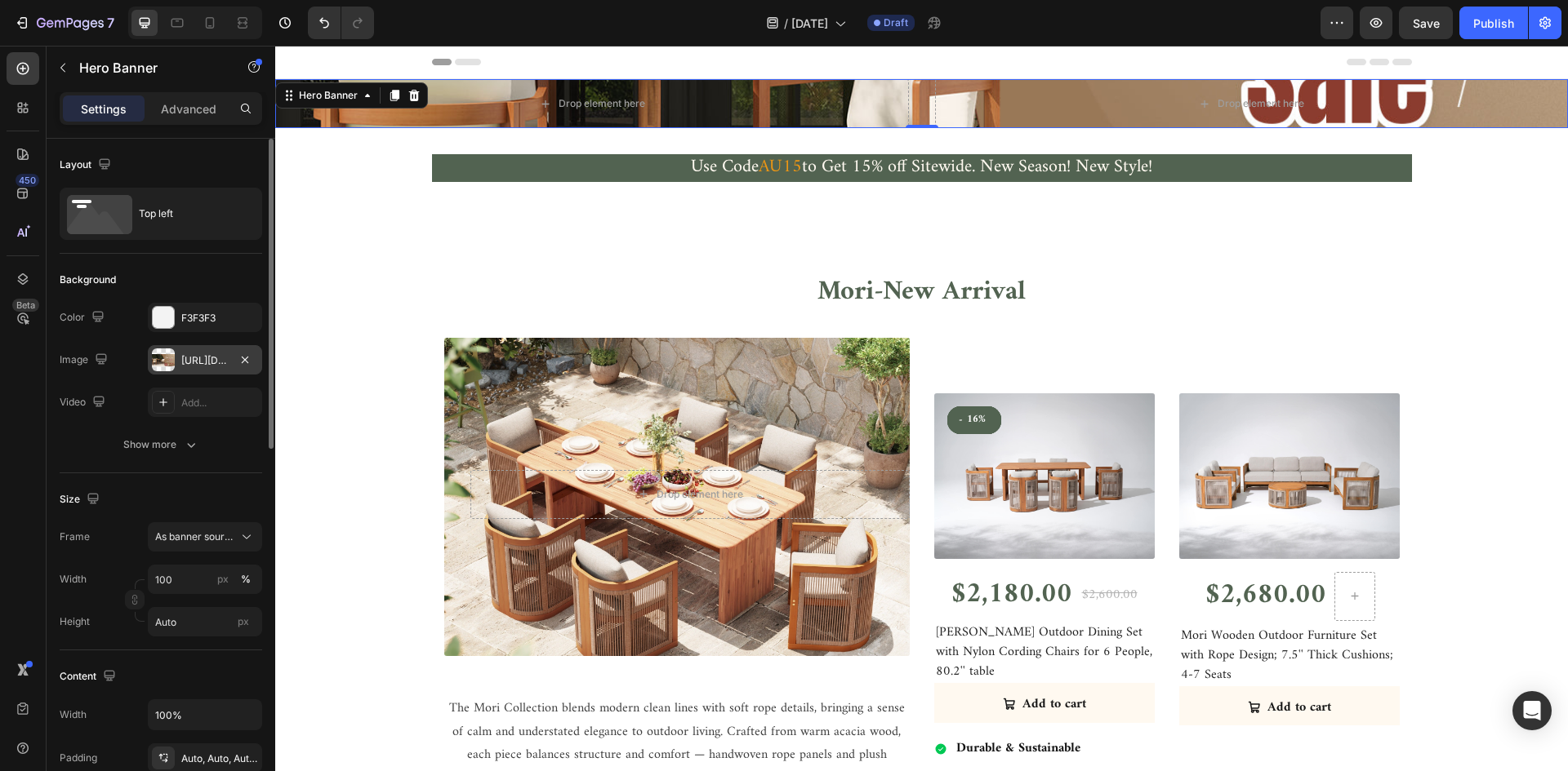
click at [143, 161] on div "Layout" at bounding box center [160, 165] width 202 height 26
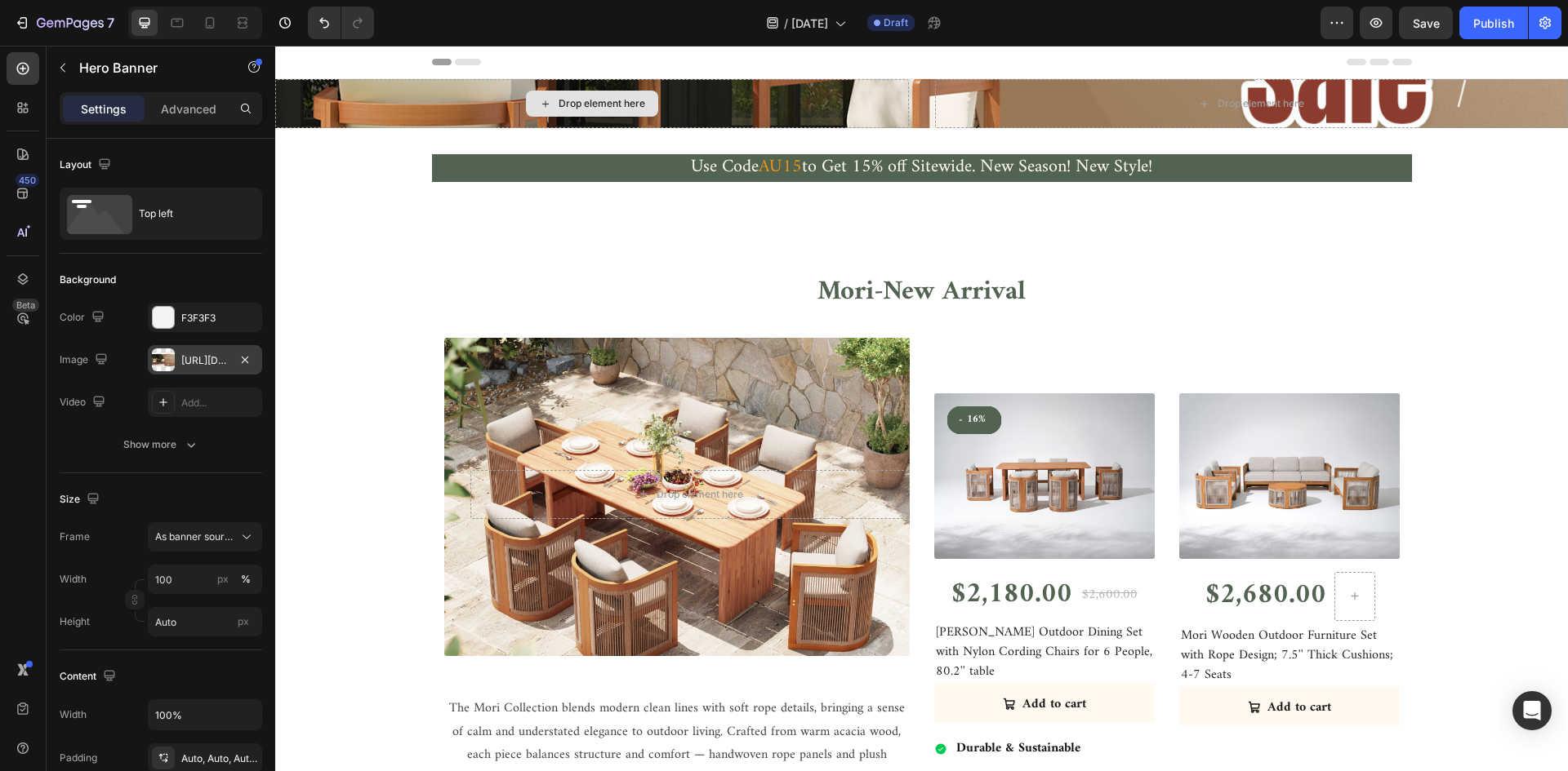
click at [578, 94] on div "Drop element here" at bounding box center [592, 103] width 133 height 26
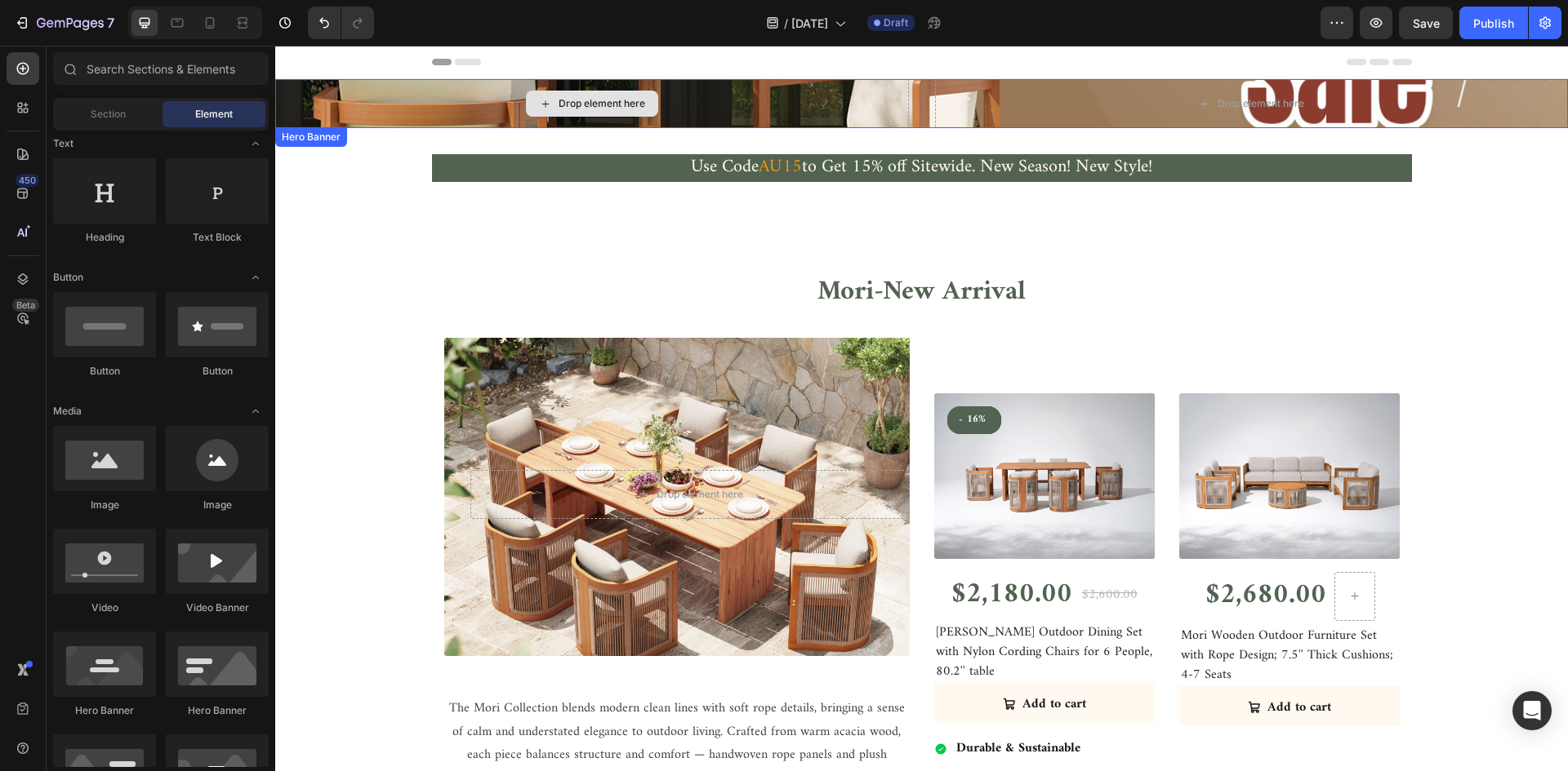
click at [771, 102] on div "Drop element here" at bounding box center [593, 103] width 634 height 49
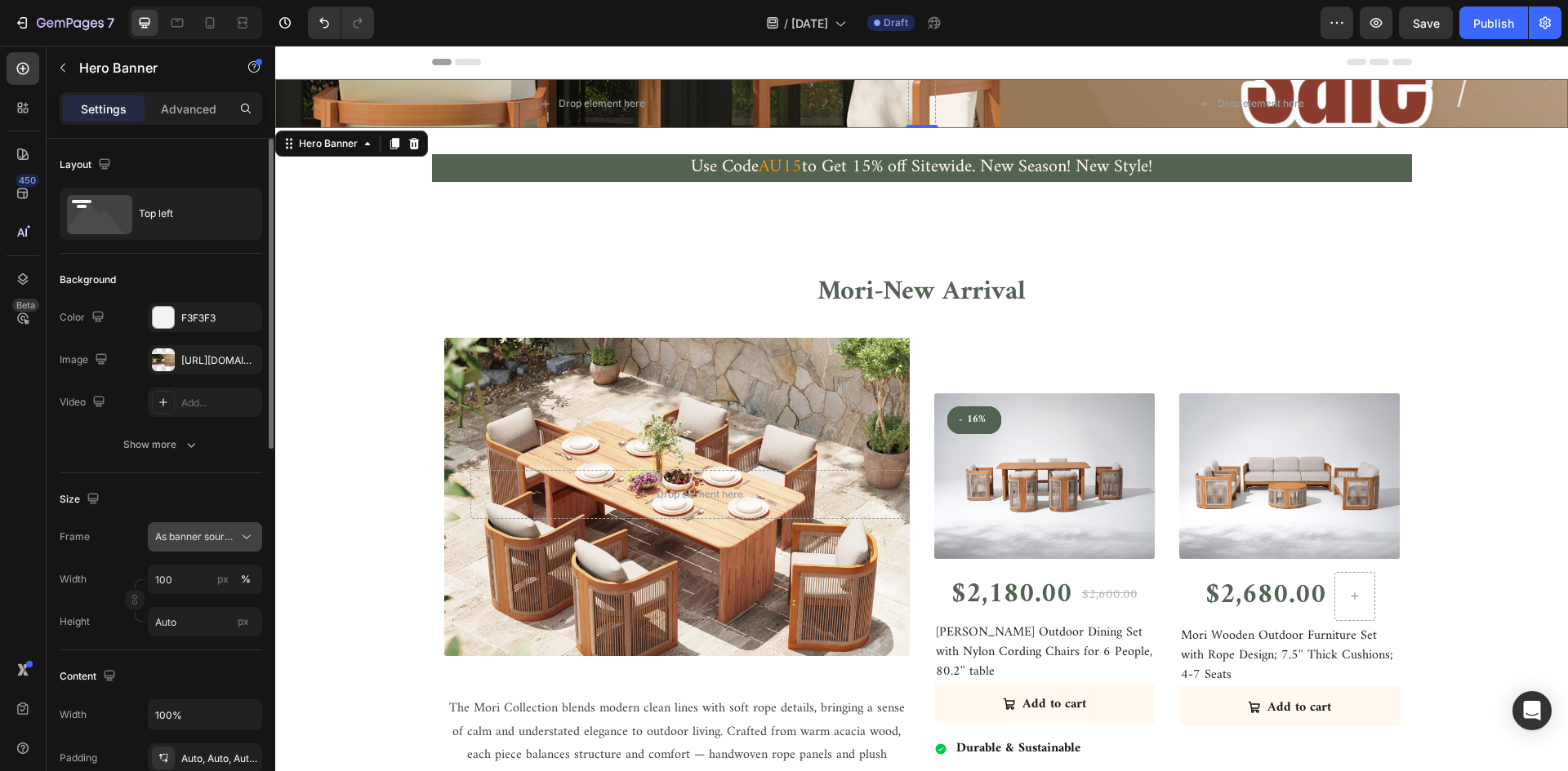
click at [233, 541] on span "As banner source" at bounding box center [195, 537] width 80 height 15
click at [231, 605] on div "Custom" at bounding box center [201, 606] width 95 height 15
click at [224, 533] on div "Custom" at bounding box center [195, 537] width 80 height 15
click at [210, 568] on div "As banner source" at bounding box center [190, 575] width 131 height 29
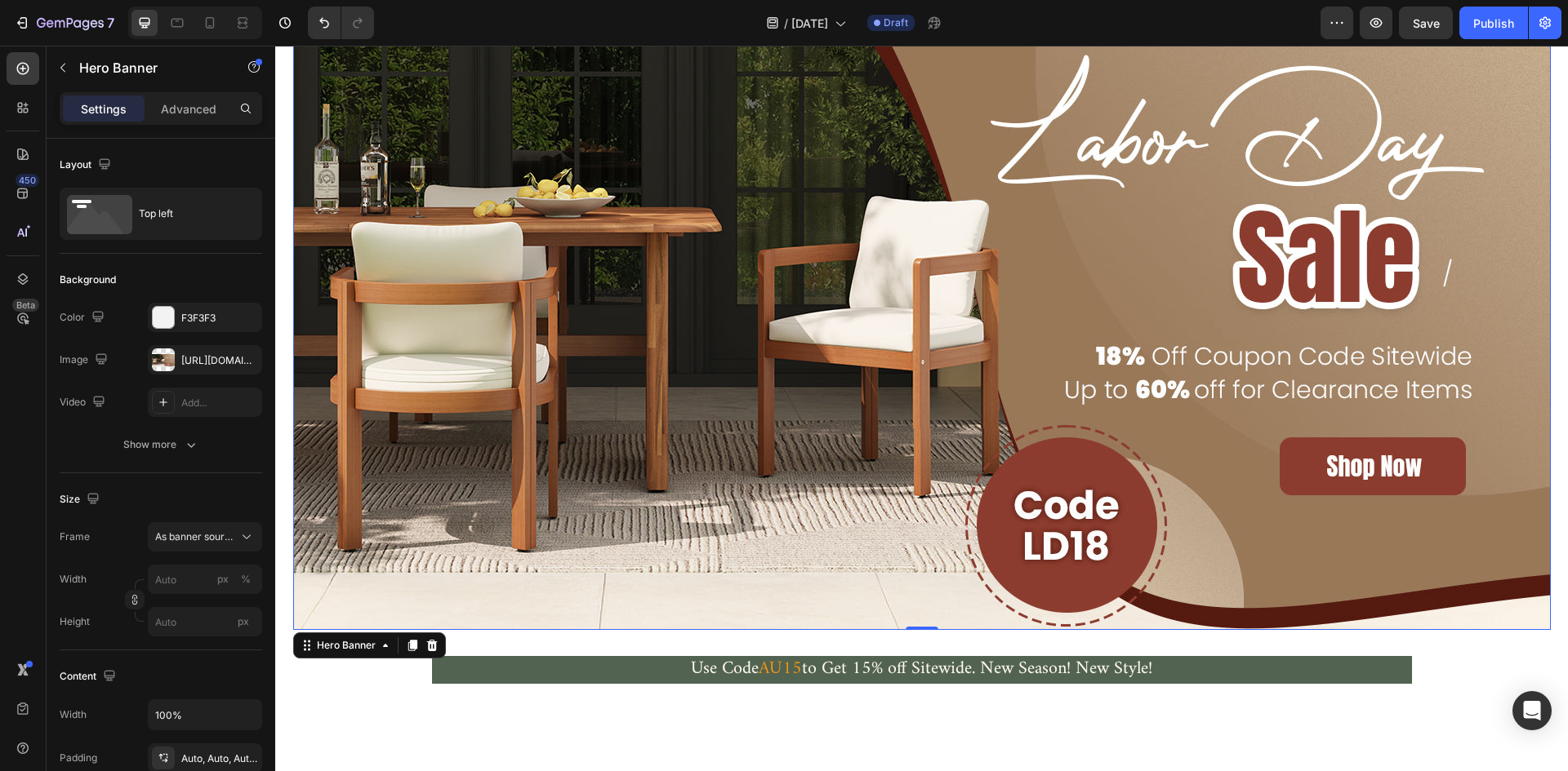
scroll to position [244, 0]
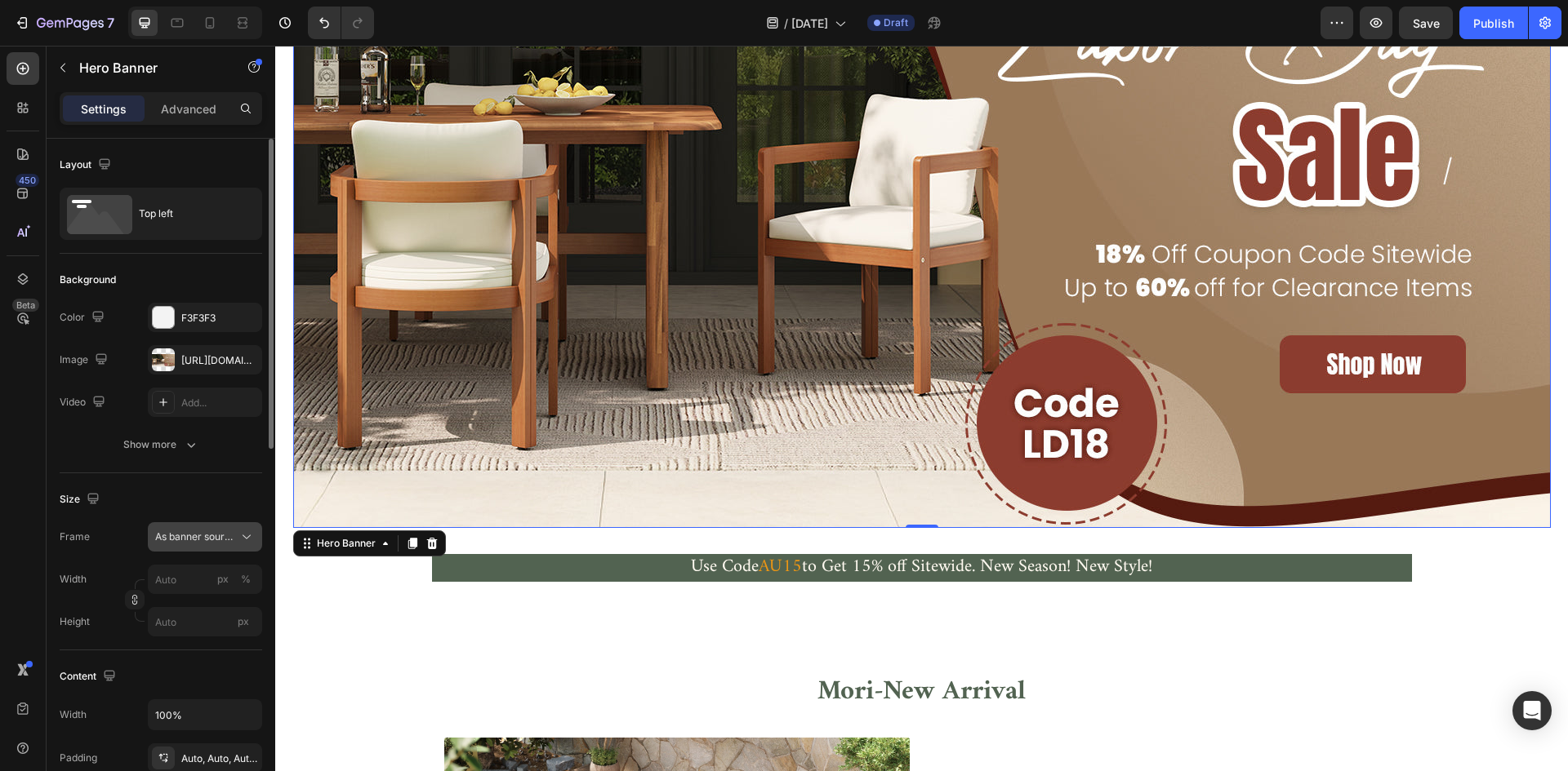
click at [219, 526] on button "As banner source" at bounding box center [205, 537] width 115 height 29
click at [218, 505] on div "Size" at bounding box center [160, 499] width 202 height 26
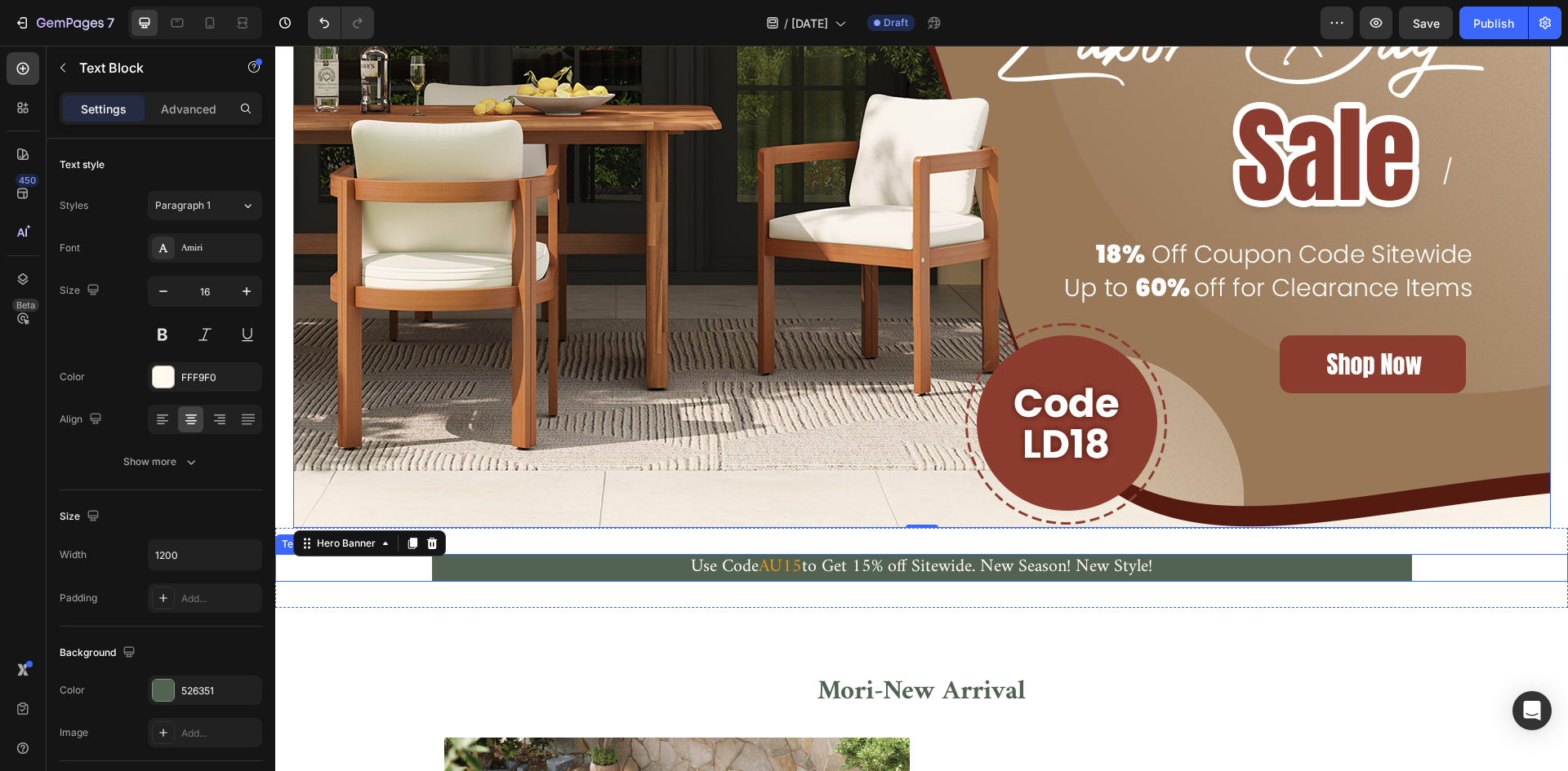
click at [617, 566] on p "Use Code AU15 to Get 15% off Sitewide. New Season! New Style!" at bounding box center [922, 568] width 976 height 24
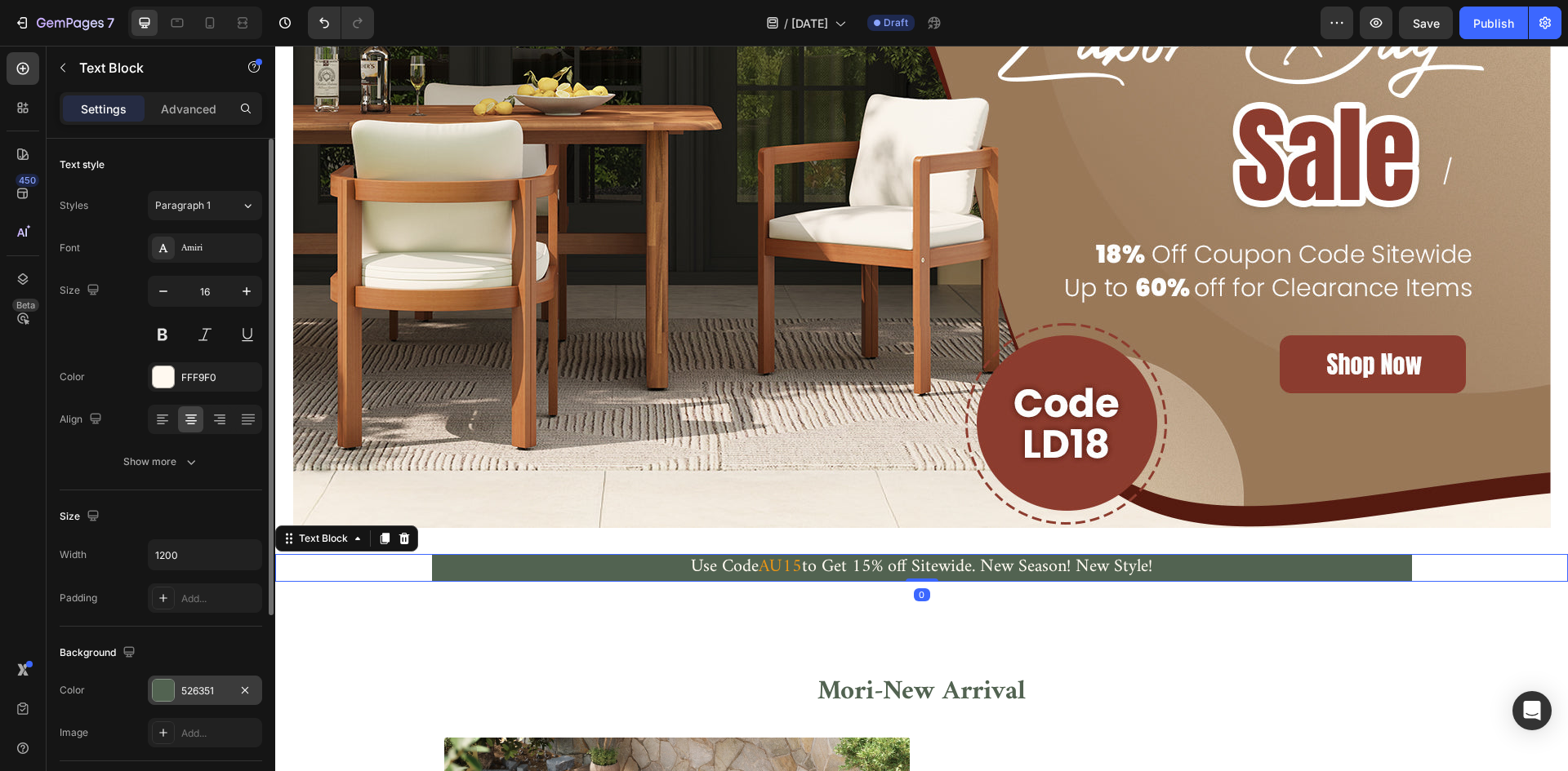
click at [164, 688] on div at bounding box center [163, 690] width 22 height 22
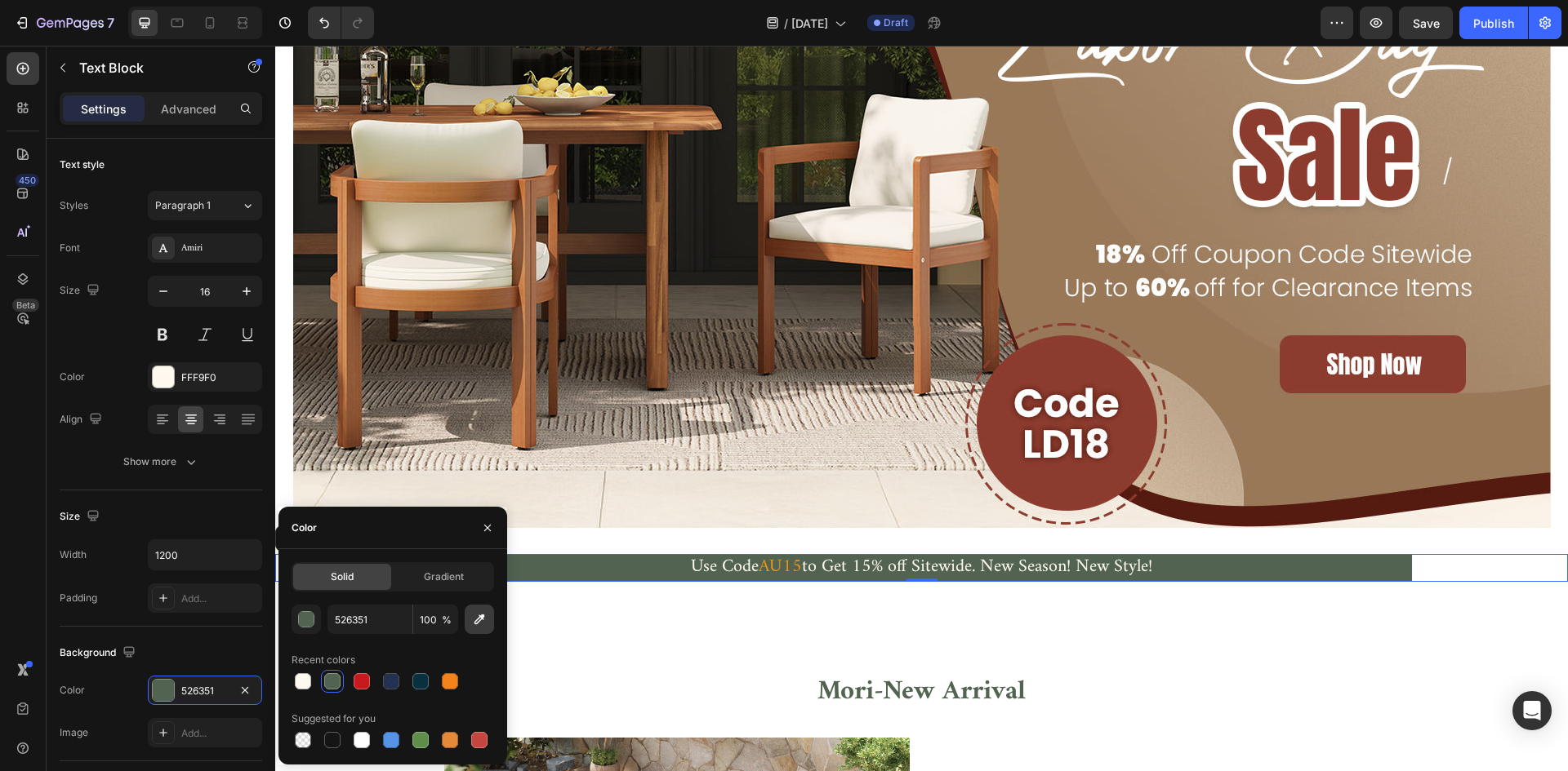
click at [485, 620] on icon "button" at bounding box center [479, 619] width 16 height 16
type input "8C3C30"
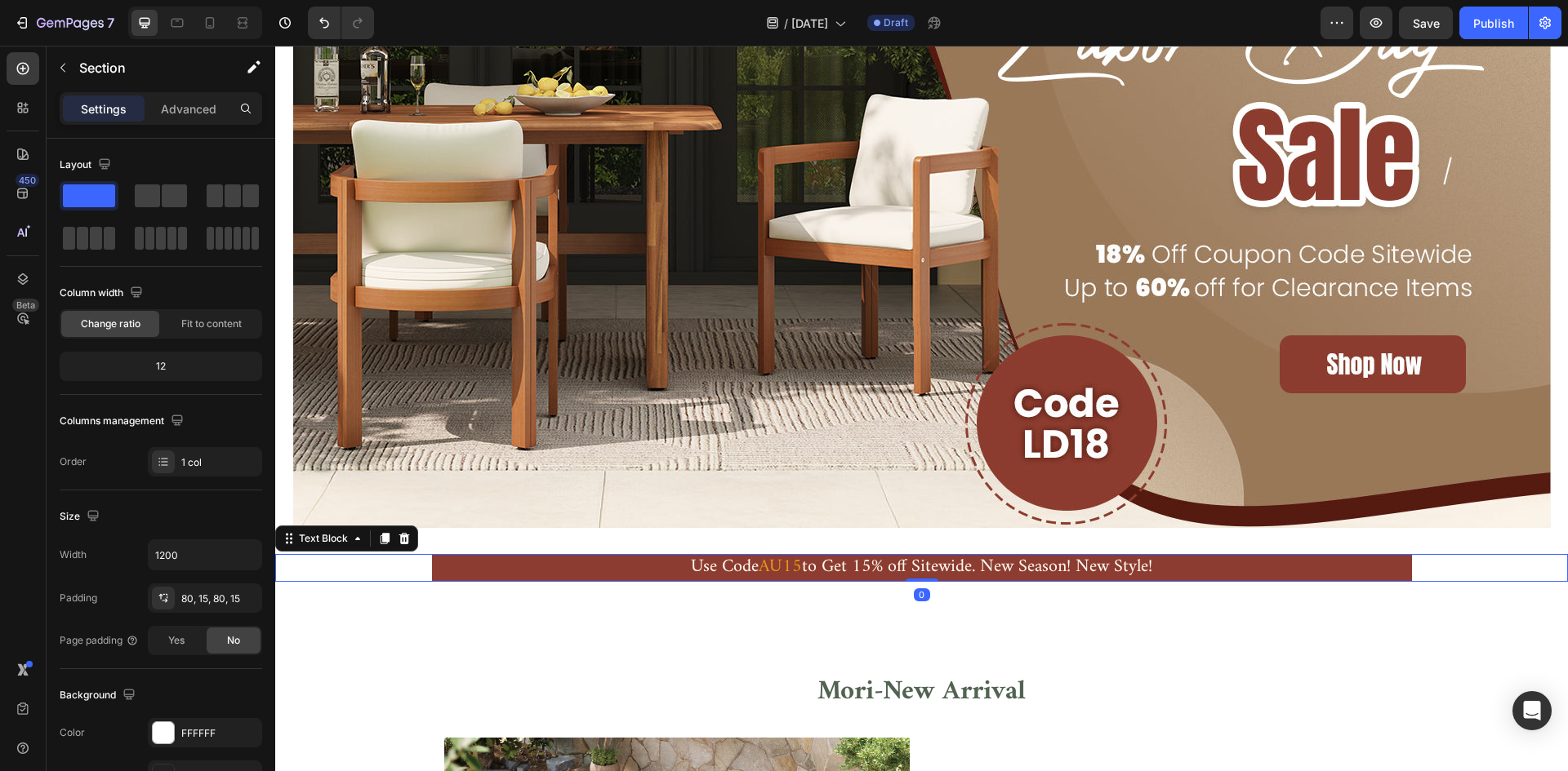
click at [766, 568] on span "AU15" at bounding box center [781, 567] width 43 height 32
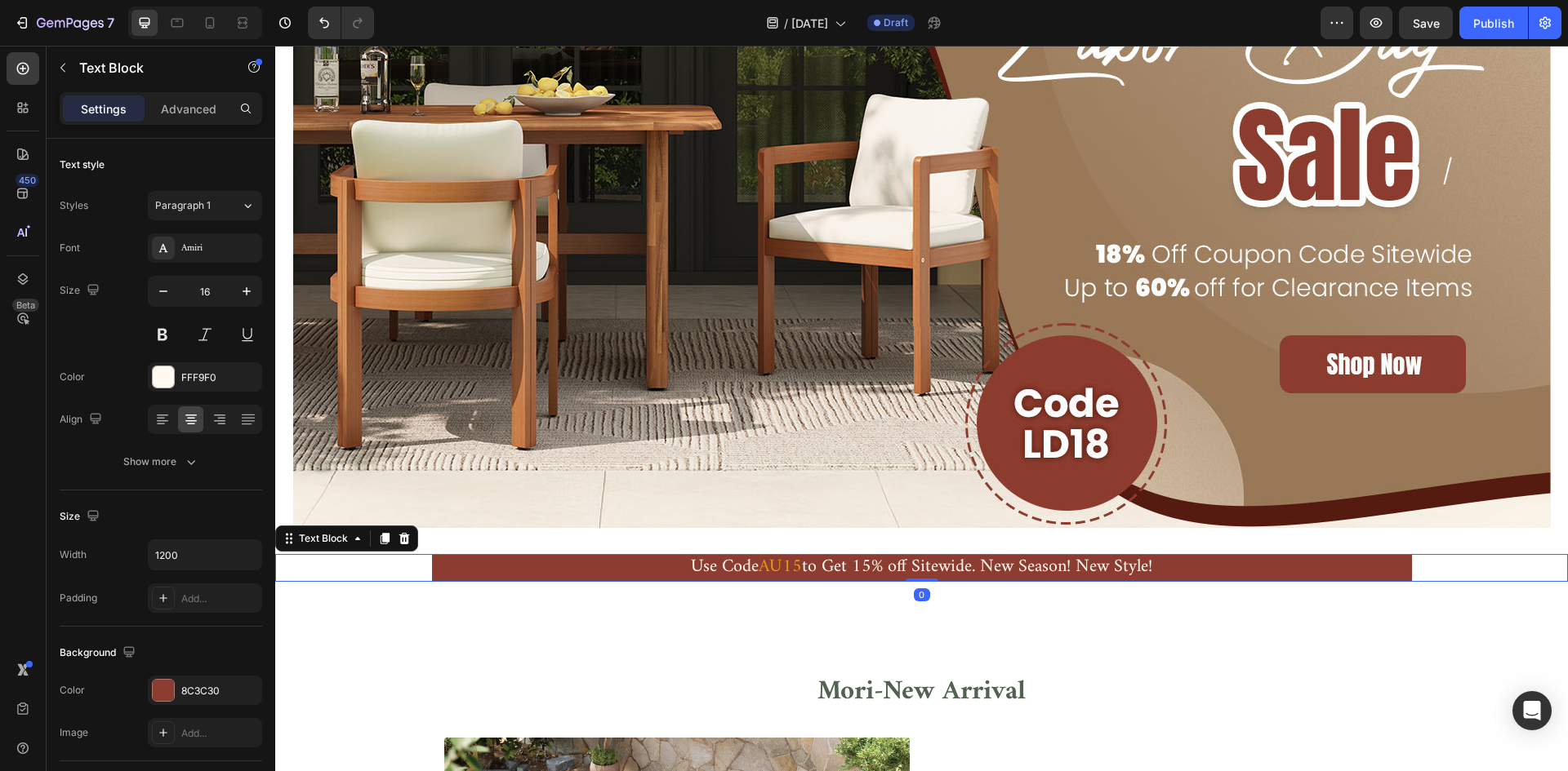
click at [760, 566] on span "AU15" at bounding box center [781, 567] width 43 height 32
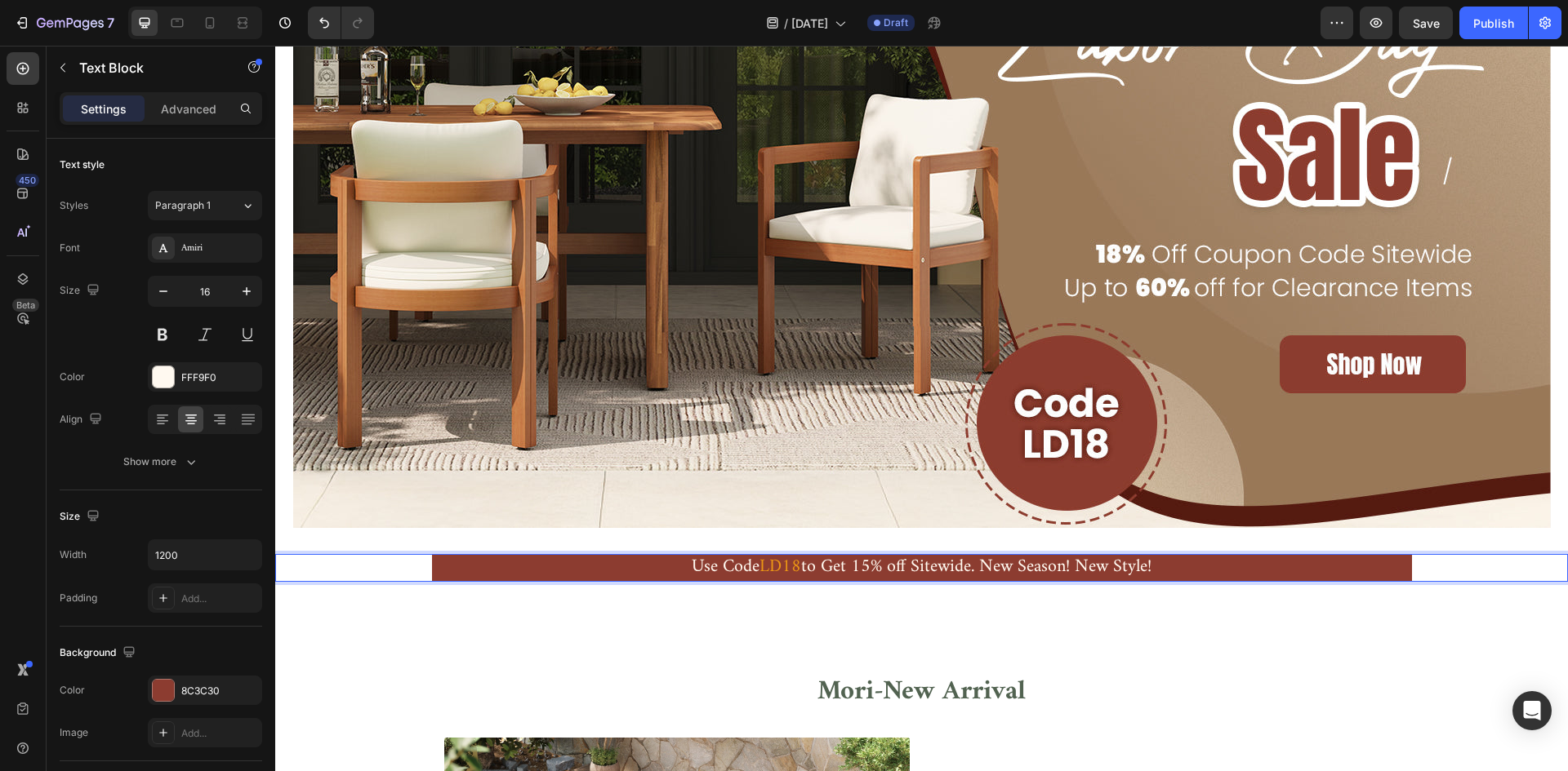
click at [866, 565] on span "to Get 15% off Sitewide. New Season! New Style!" at bounding box center [976, 567] width 350 height 32
drag, startPoint x: 1011, startPoint y: 556, endPoint x: 1161, endPoint y: 557, distance: 150.0
click at [1161, 557] on p "Use Code LD18 to Get 18% off Sitewide. New Season! New Style!" at bounding box center [922, 568] width 976 height 24
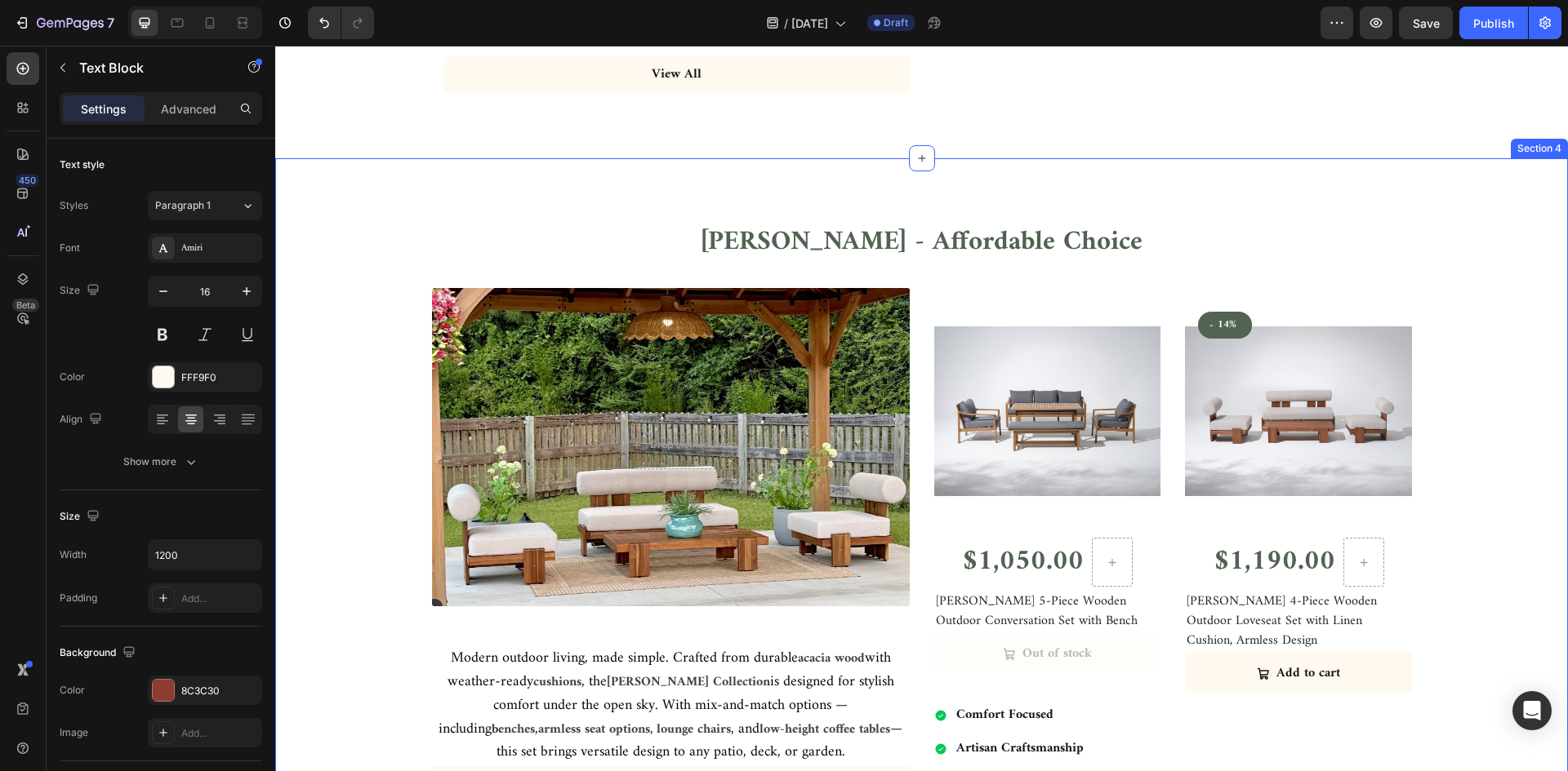
scroll to position [1470, 0]
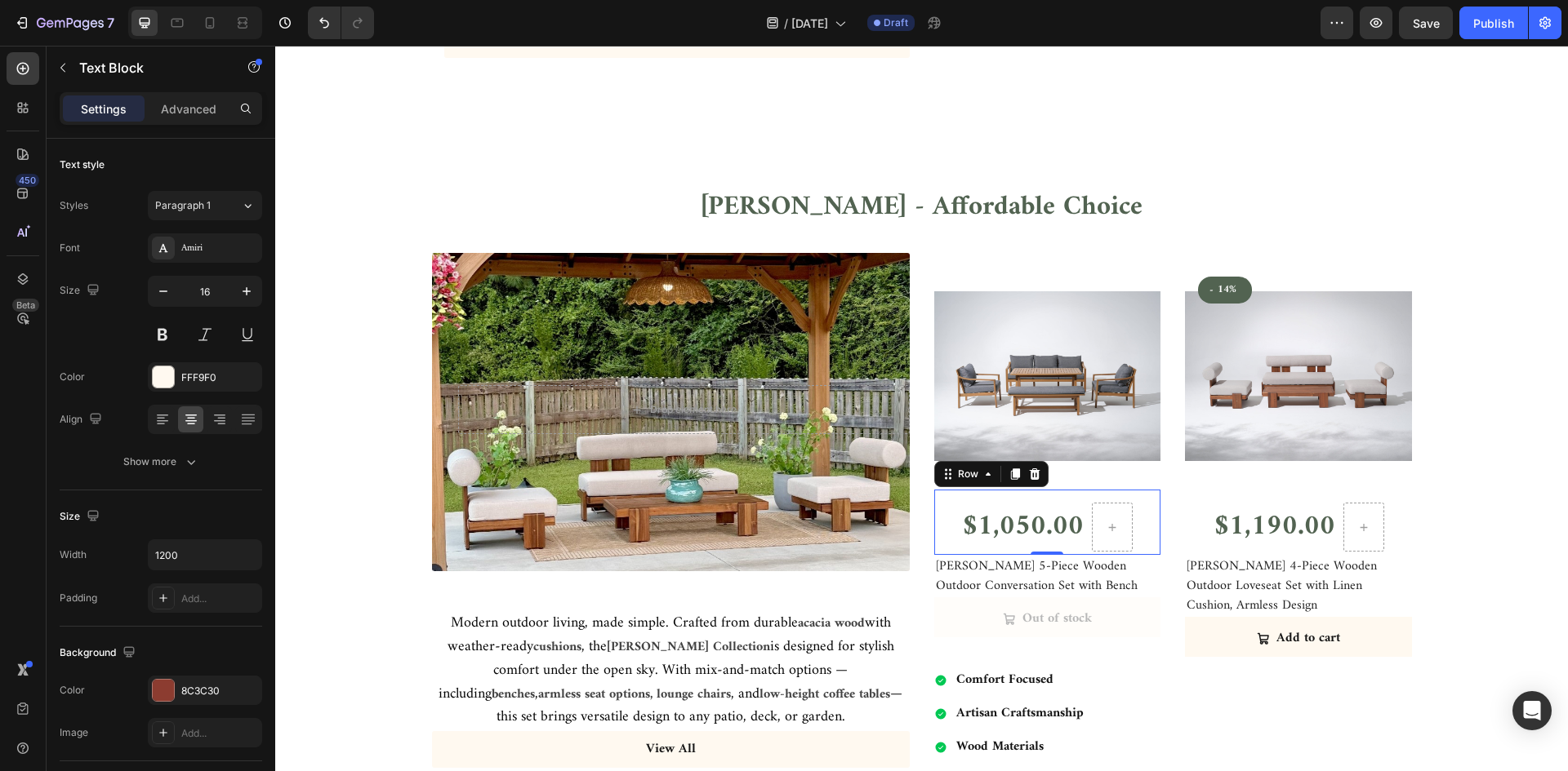
click at [1148, 496] on div "$1,050.00 (P) Price (P) Price Row 0" at bounding box center [1047, 522] width 227 height 65
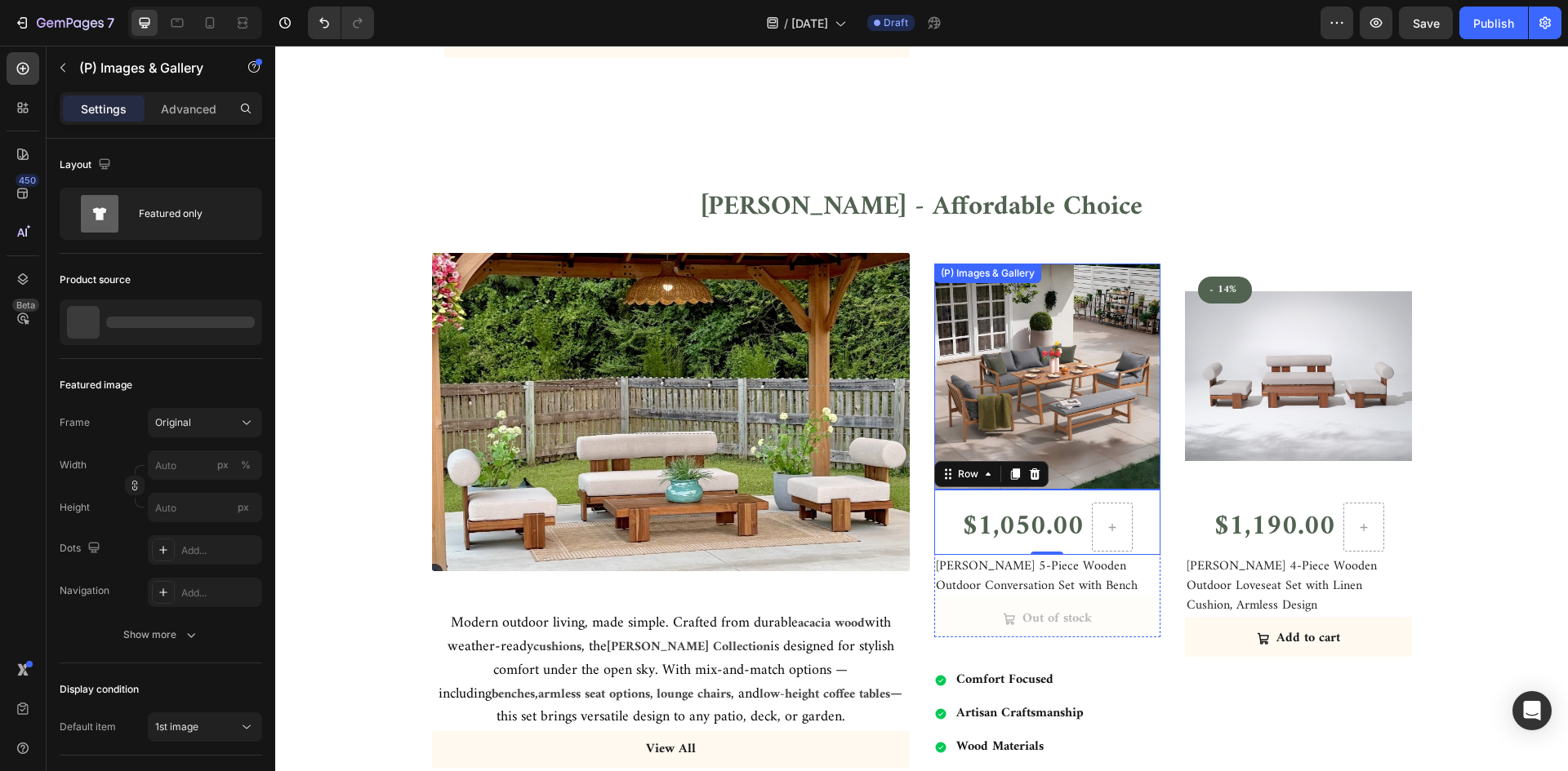
click at [1141, 471] on img at bounding box center [1047, 376] width 227 height 227
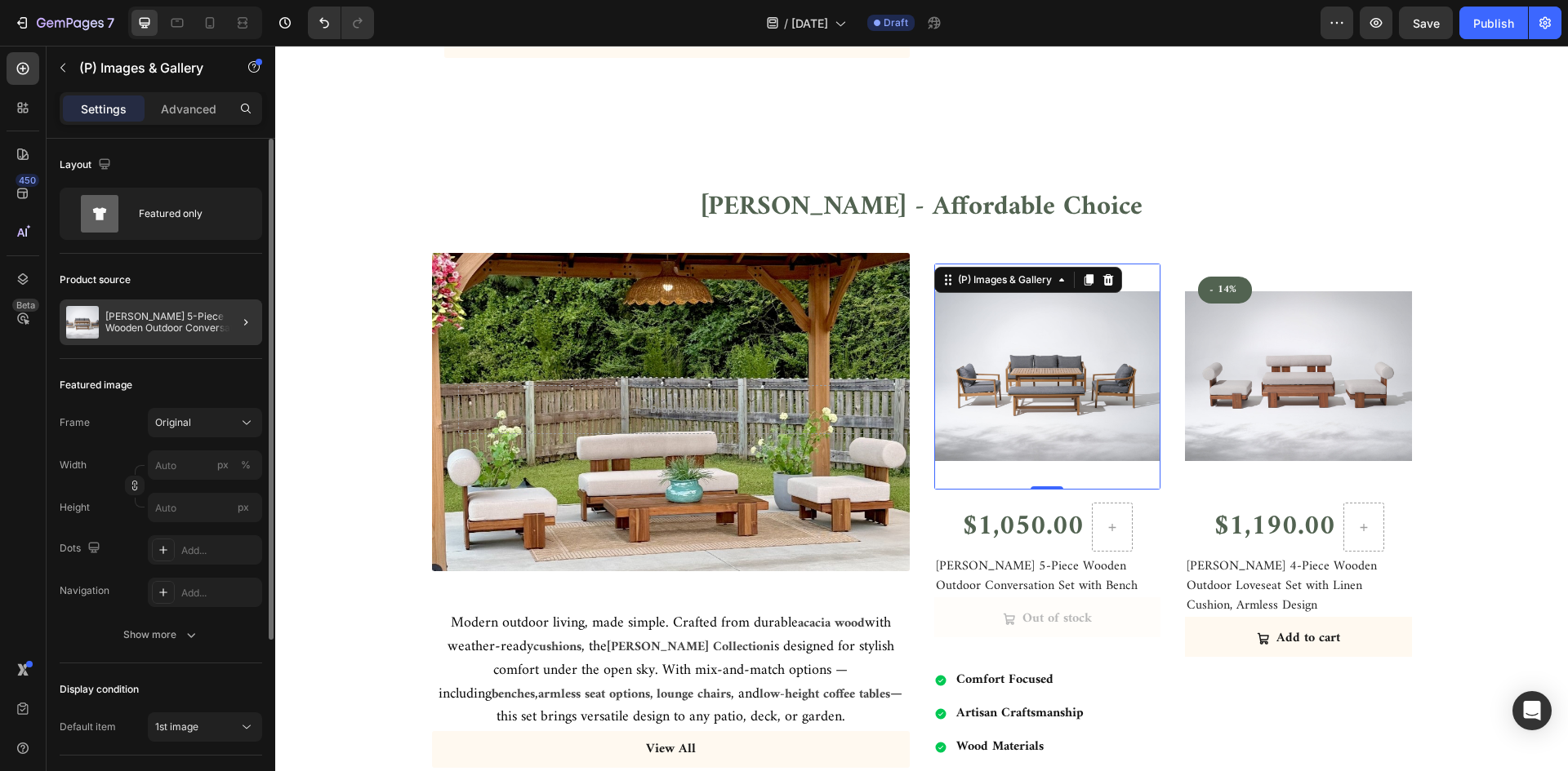
click at [233, 329] on div at bounding box center [239, 323] width 46 height 46
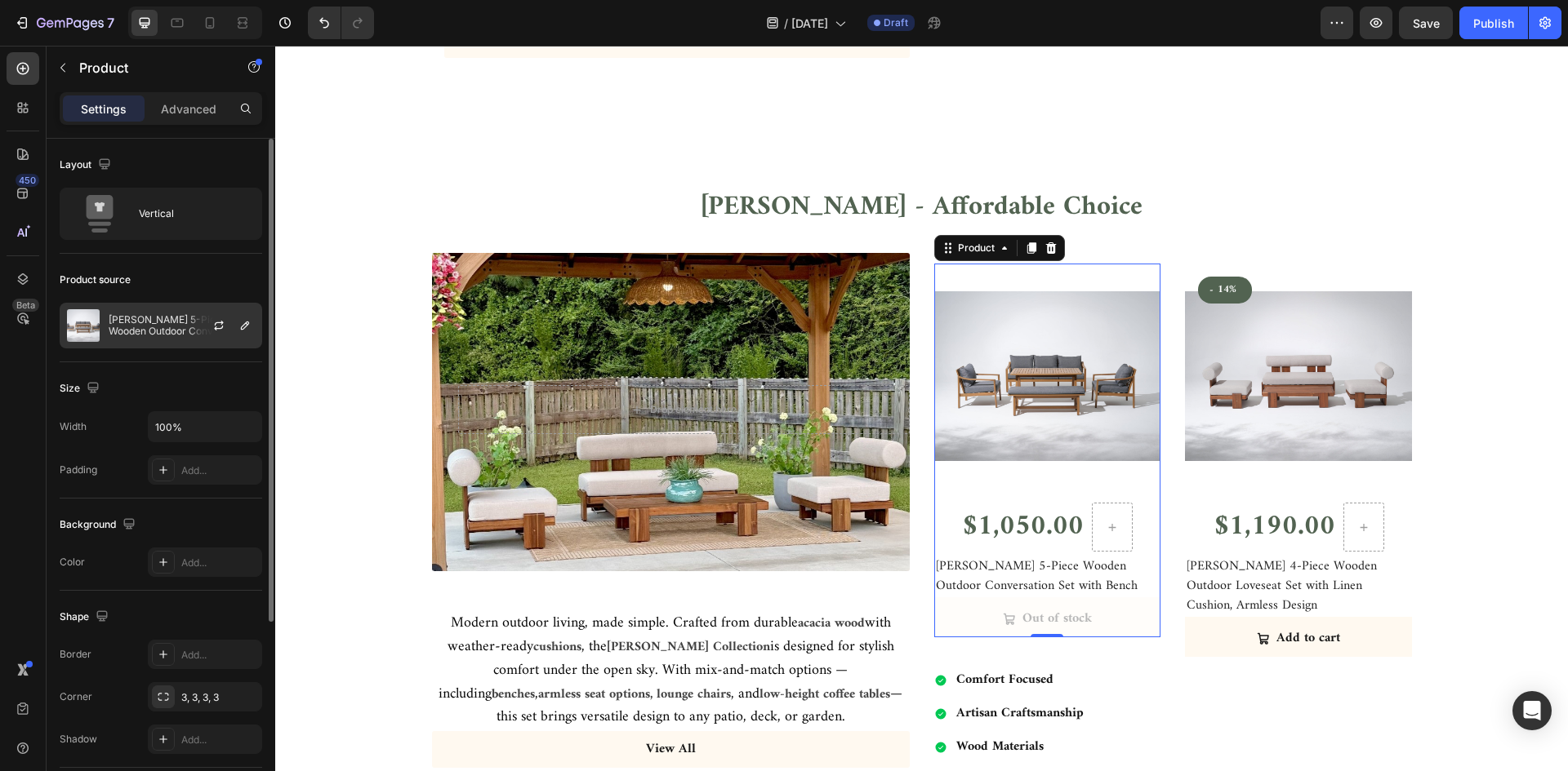
click at [233, 325] on div at bounding box center [225, 325] width 71 height 44
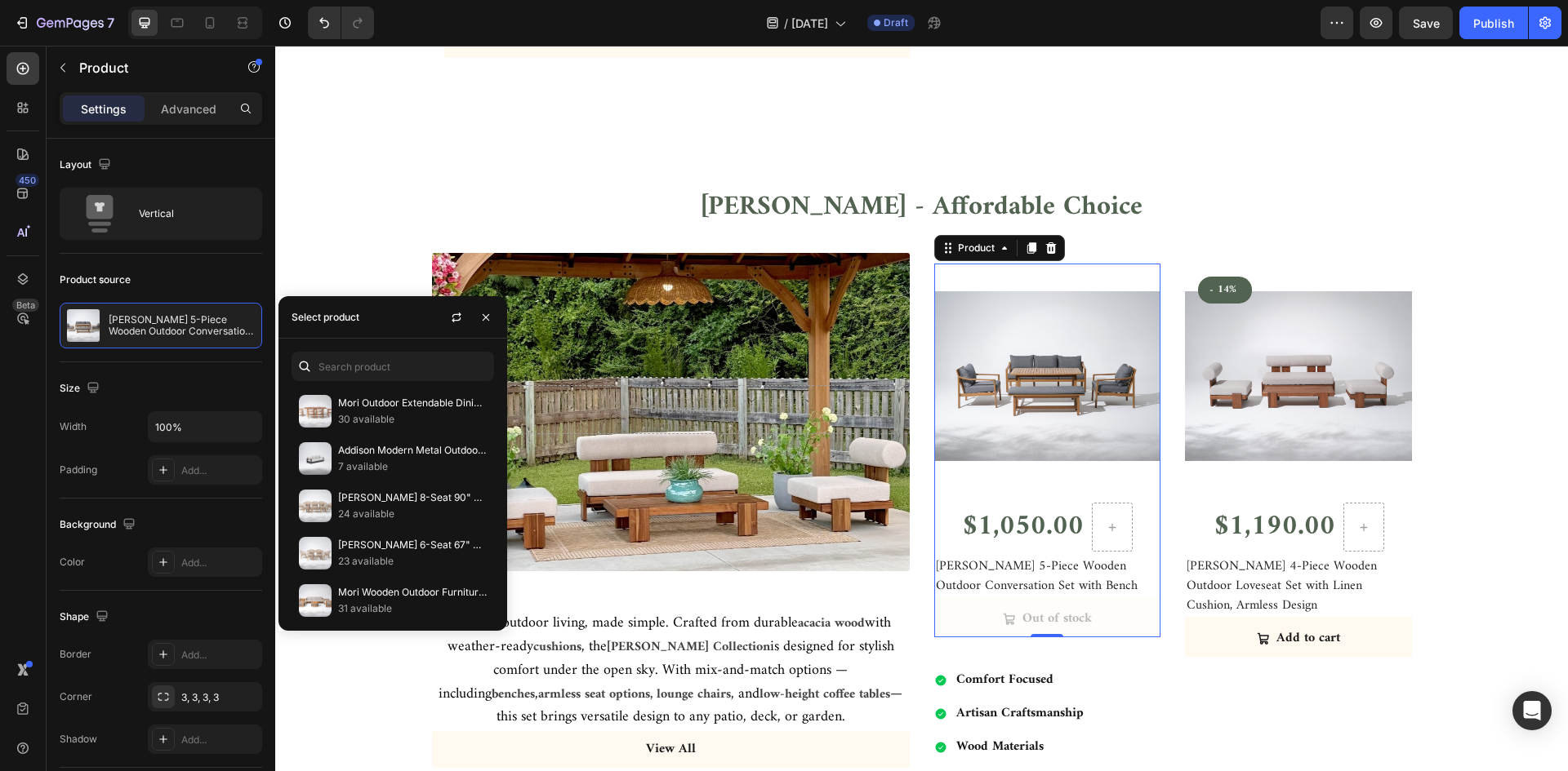
click at [335, 319] on div "Select product" at bounding box center [325, 318] width 68 height 15
click at [354, 374] on input "text" at bounding box center [392, 366] width 202 height 29
type input "M"
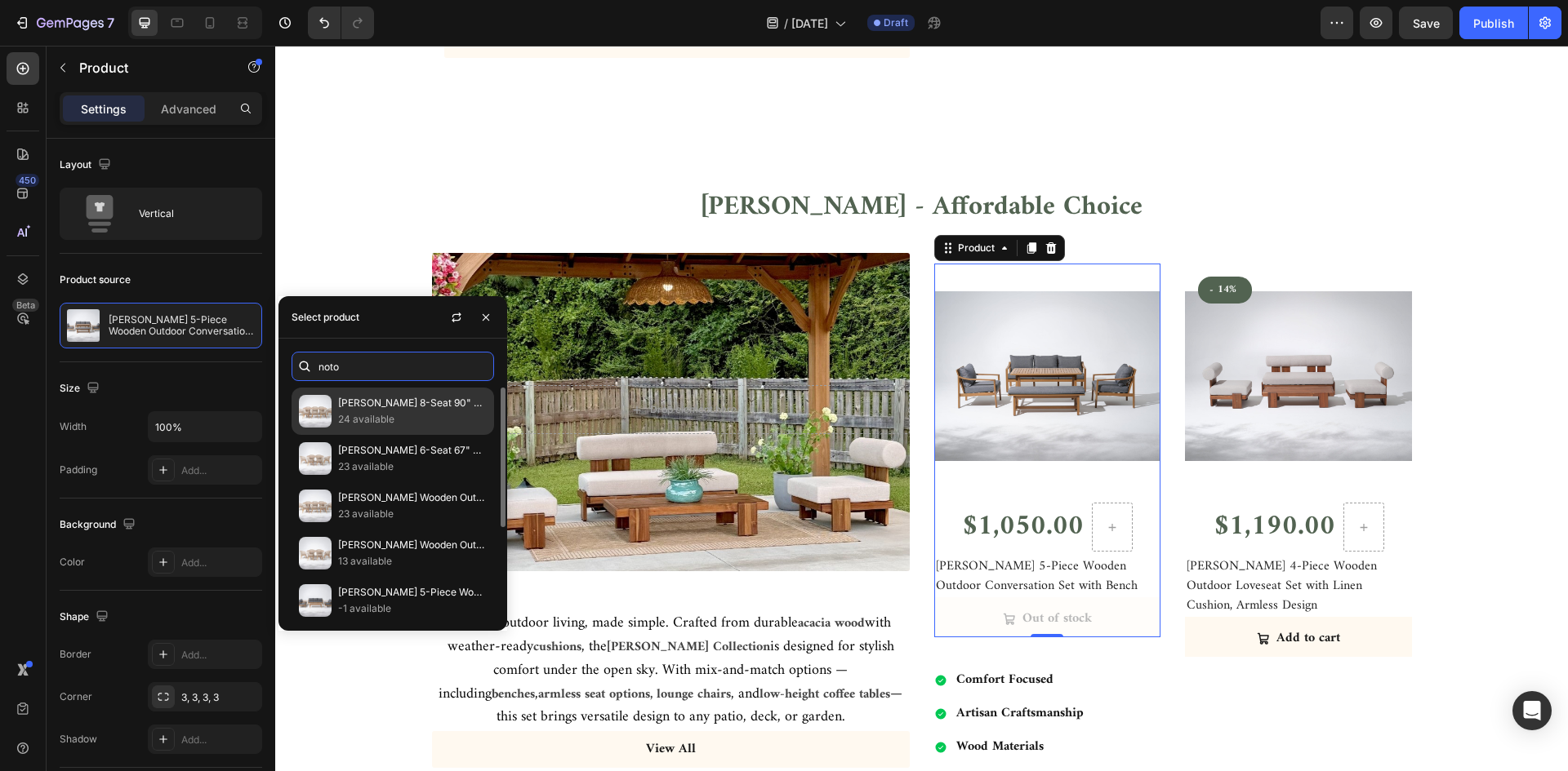
type input "noto"
click at [326, 404] on img at bounding box center [315, 411] width 33 height 33
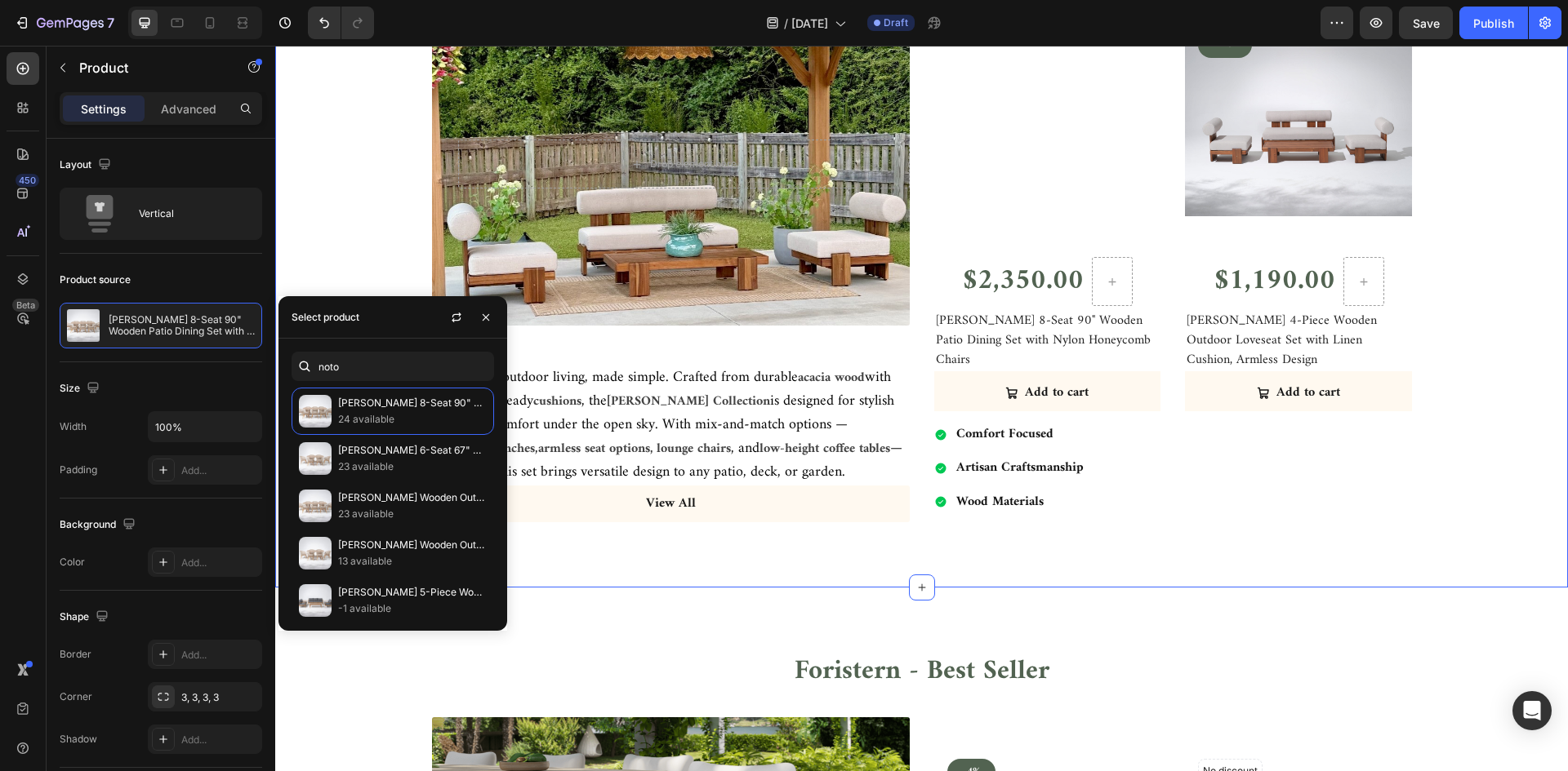
scroll to position [1714, 0]
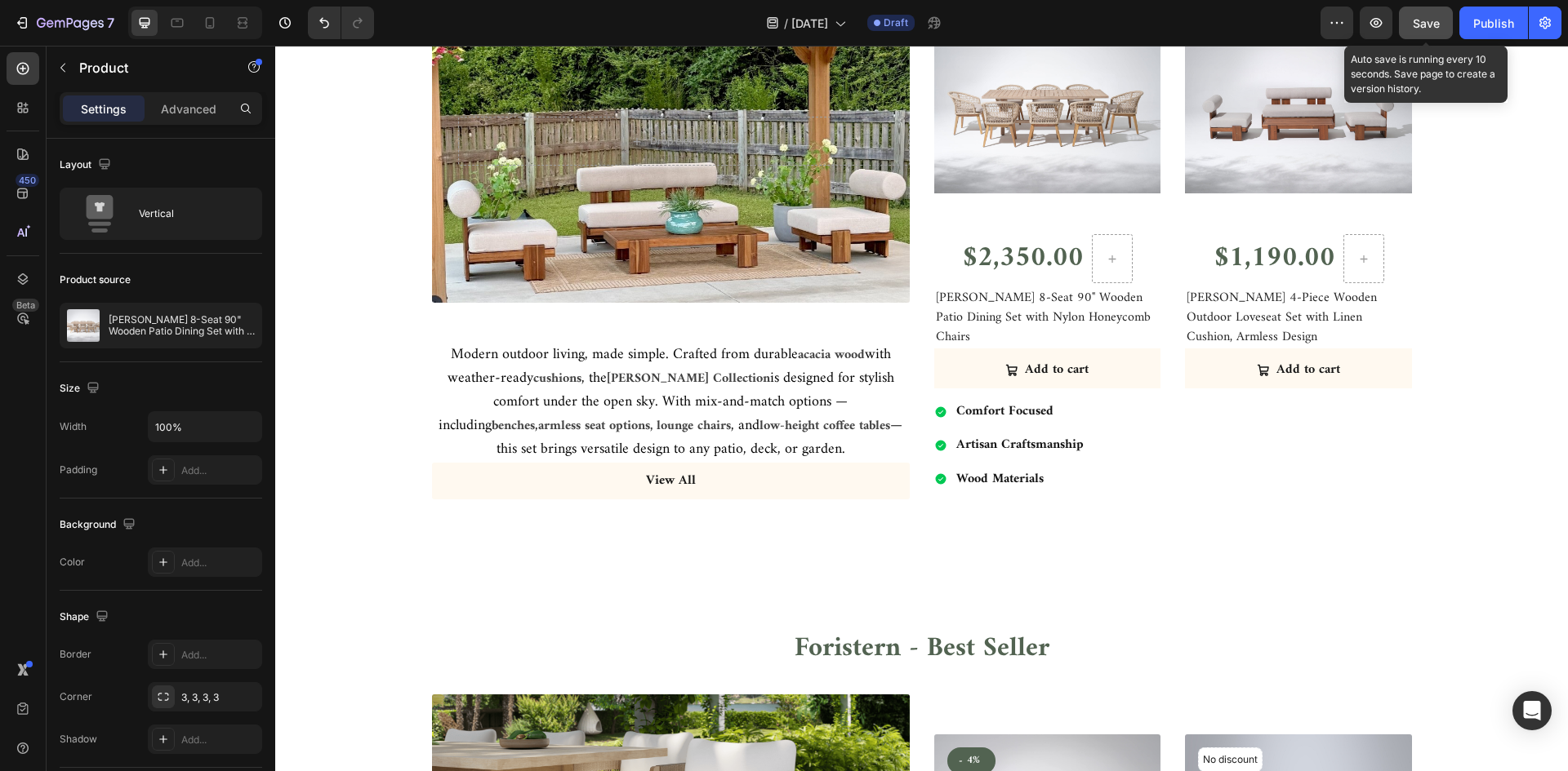
click at [1440, 30] on button "Save" at bounding box center [1425, 23] width 54 height 33
